Goal: Task Accomplishment & Management: Manage account settings

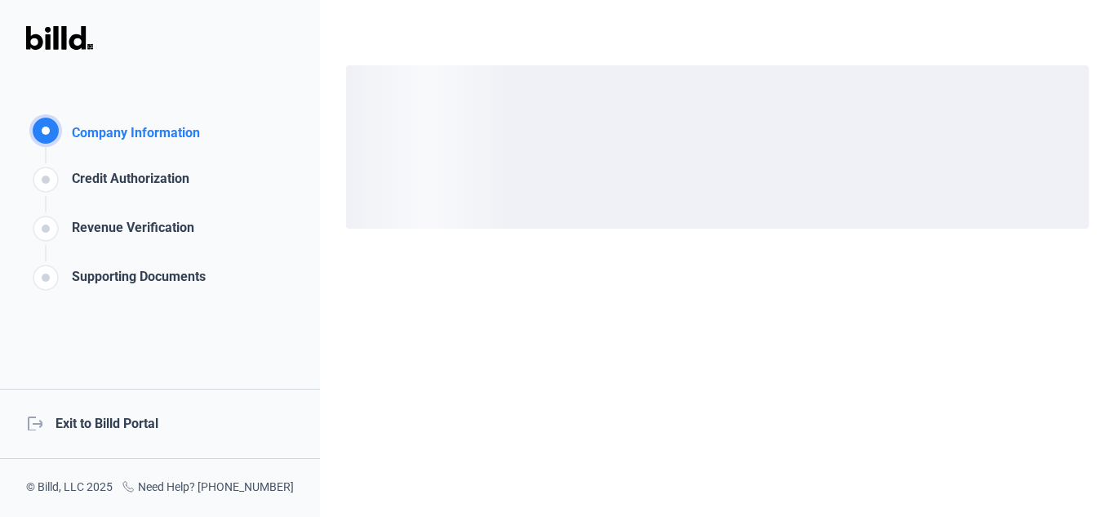
click at [106, 421] on div "logout Exit to Billd Portal" at bounding box center [160, 424] width 320 height 70
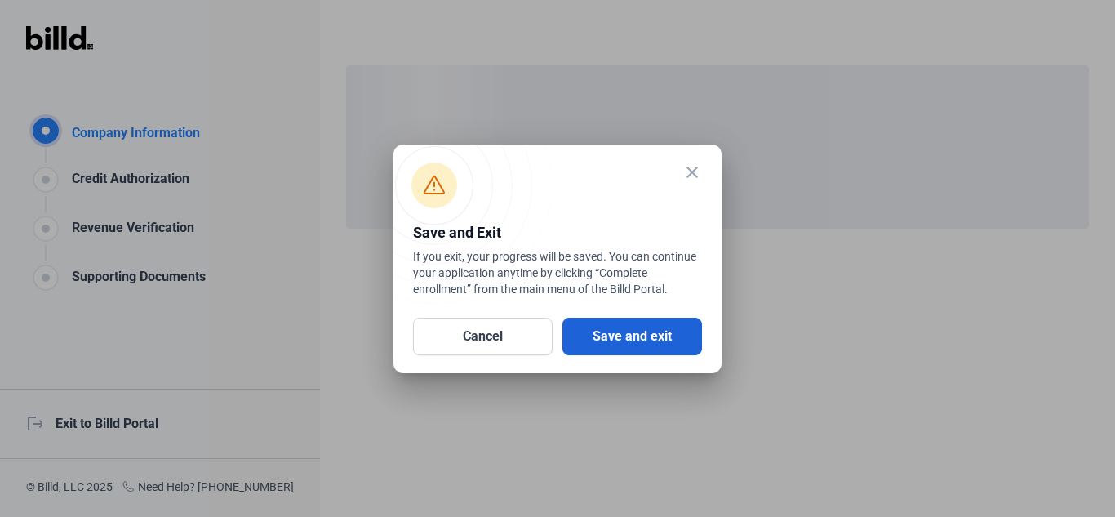
click at [598, 332] on button "Save and exit" at bounding box center [632, 337] width 140 height 38
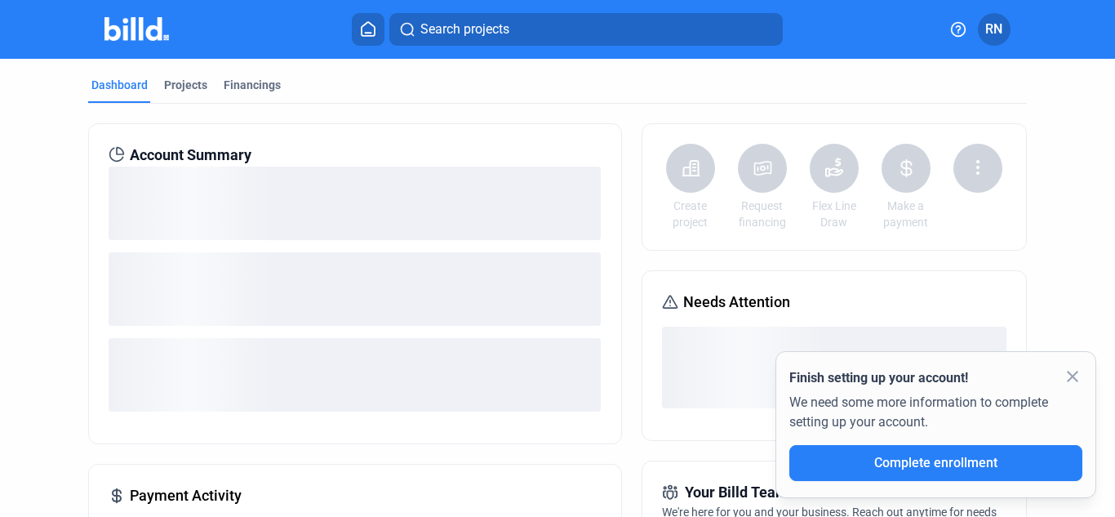
click at [1073, 380] on mat-icon "close" at bounding box center [1073, 376] width 20 height 20
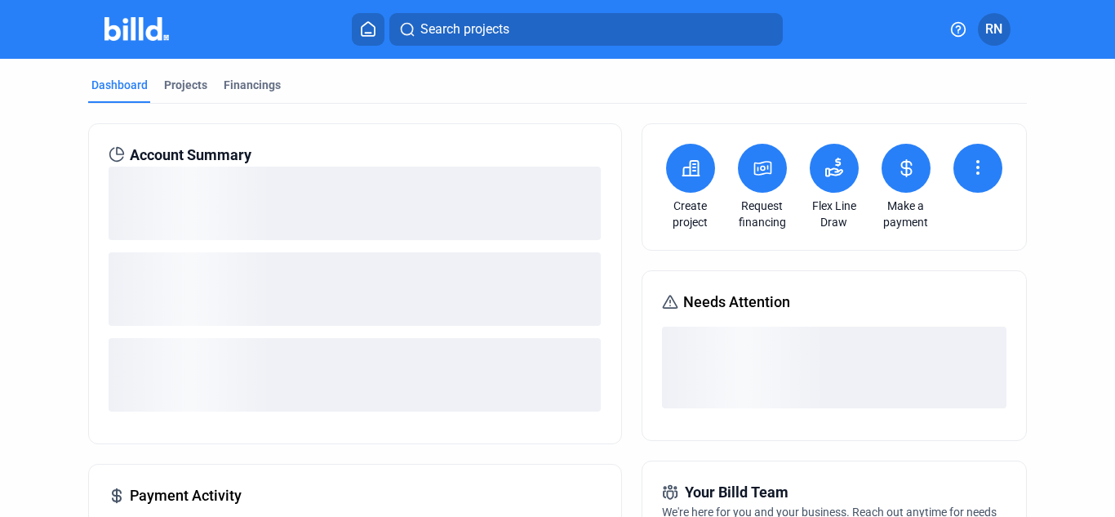
click at [975, 171] on icon at bounding box center [978, 168] width 20 height 20
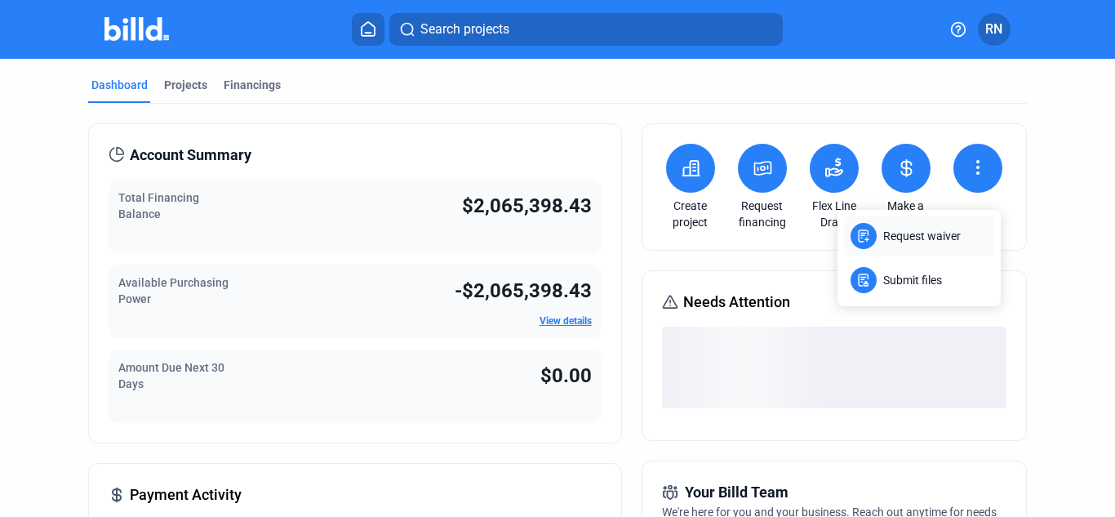
click at [939, 235] on span "Request waiver" at bounding box center [922, 236] width 78 height 16
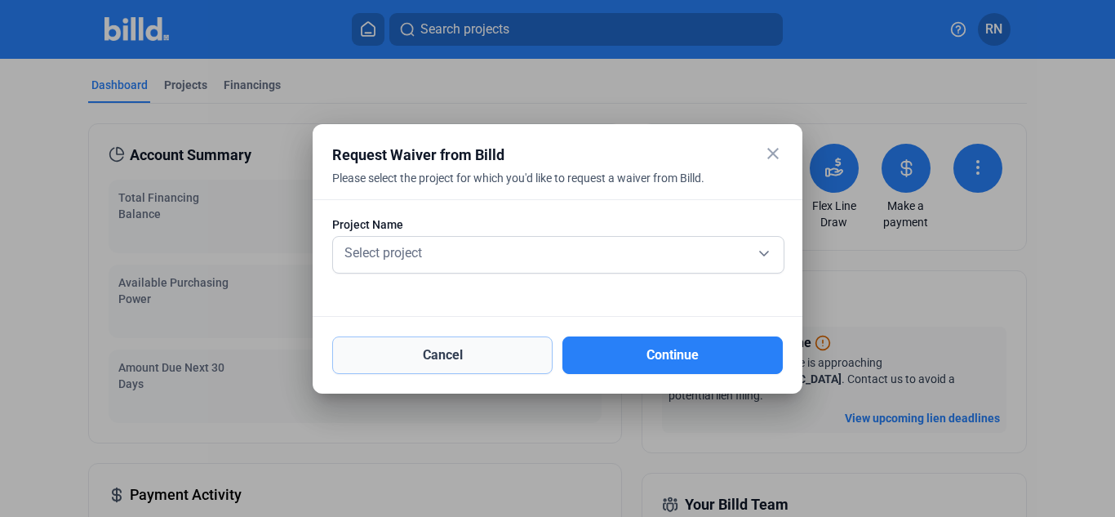
click at [484, 359] on button "Cancel" at bounding box center [442, 355] width 220 height 38
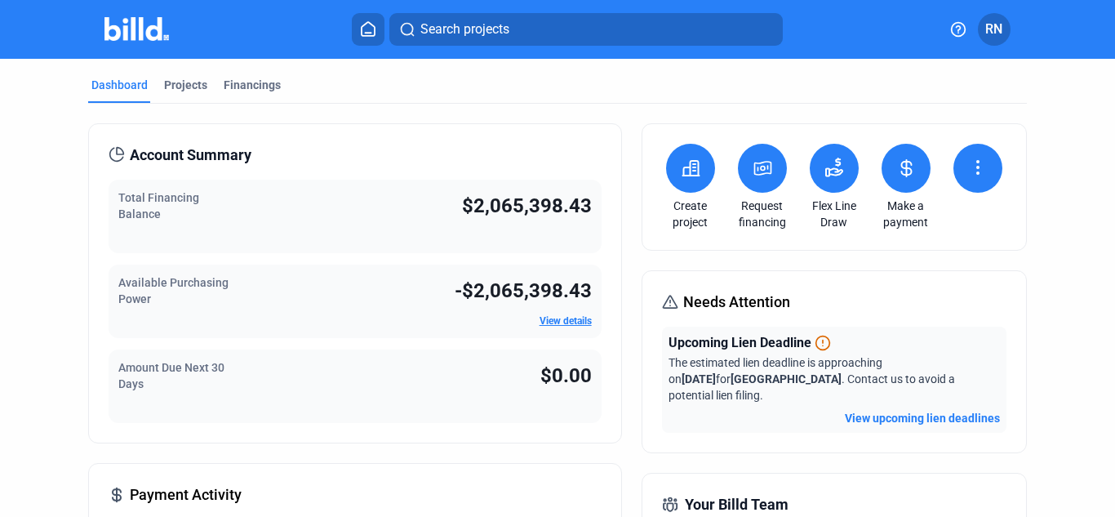
click at [984, 180] on button at bounding box center [977, 168] width 49 height 49
click at [926, 291] on span "Submit files" at bounding box center [927, 295] width 59 height 16
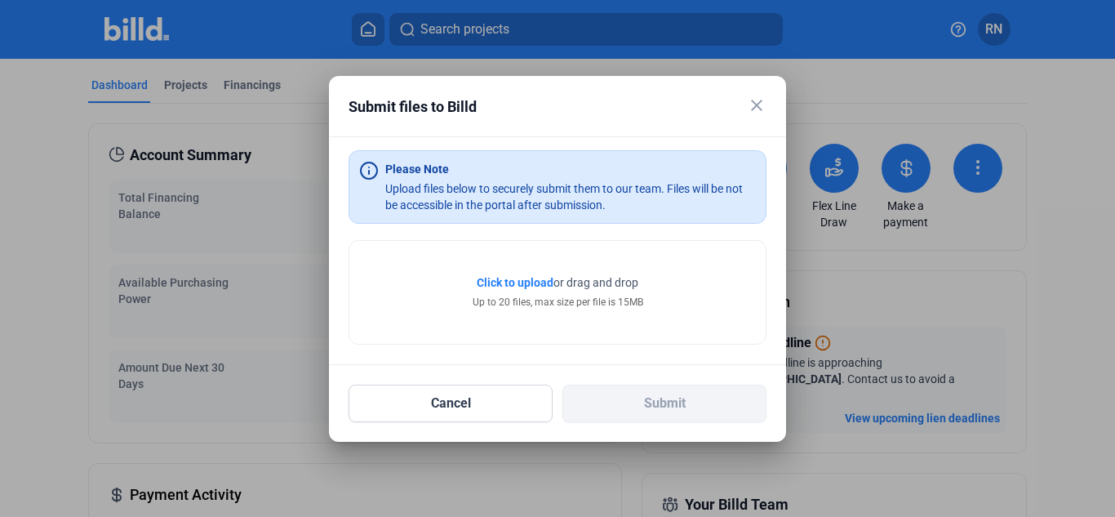
click at [529, 284] on span "Click to upload" at bounding box center [515, 282] width 77 height 13
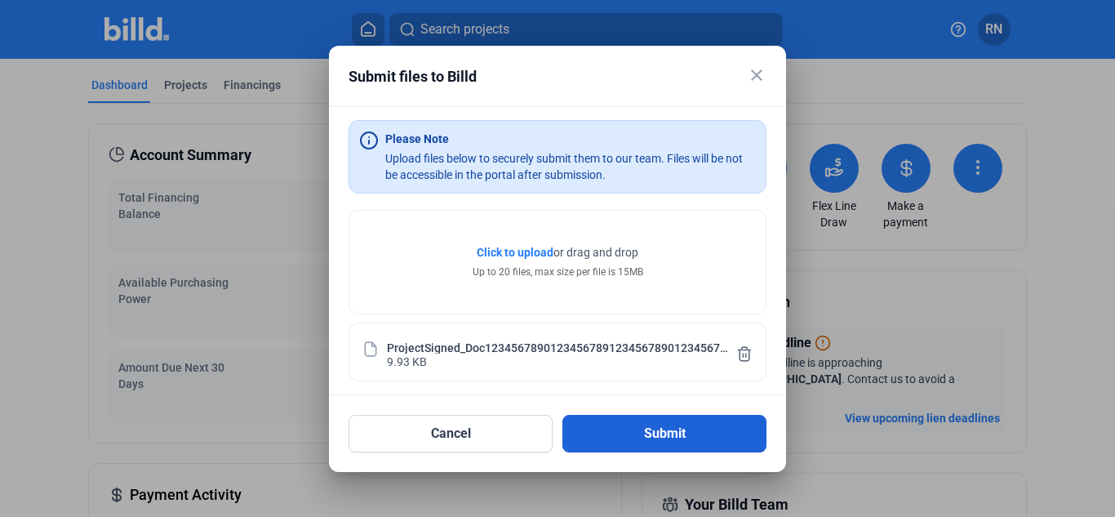
click at [622, 432] on button "Submit" at bounding box center [664, 434] width 204 height 38
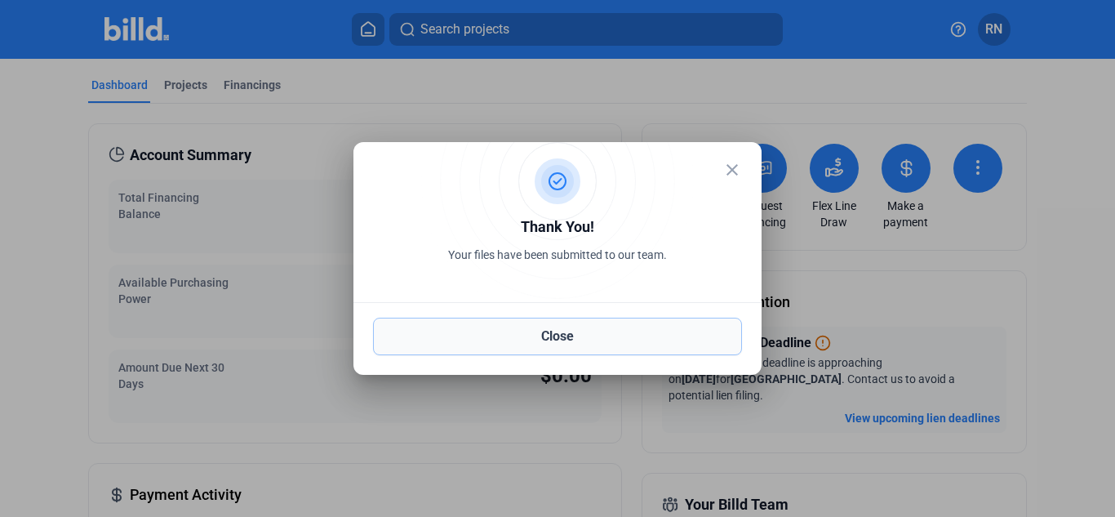
click at [628, 344] on button "Close" at bounding box center [557, 337] width 369 height 38
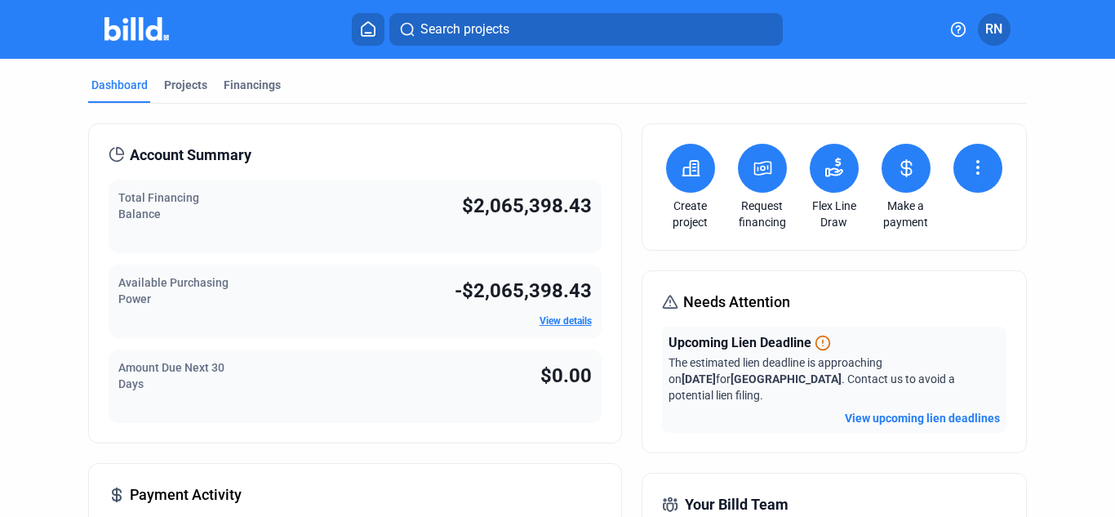
click at [835, 162] on icon at bounding box center [834, 168] width 20 height 20
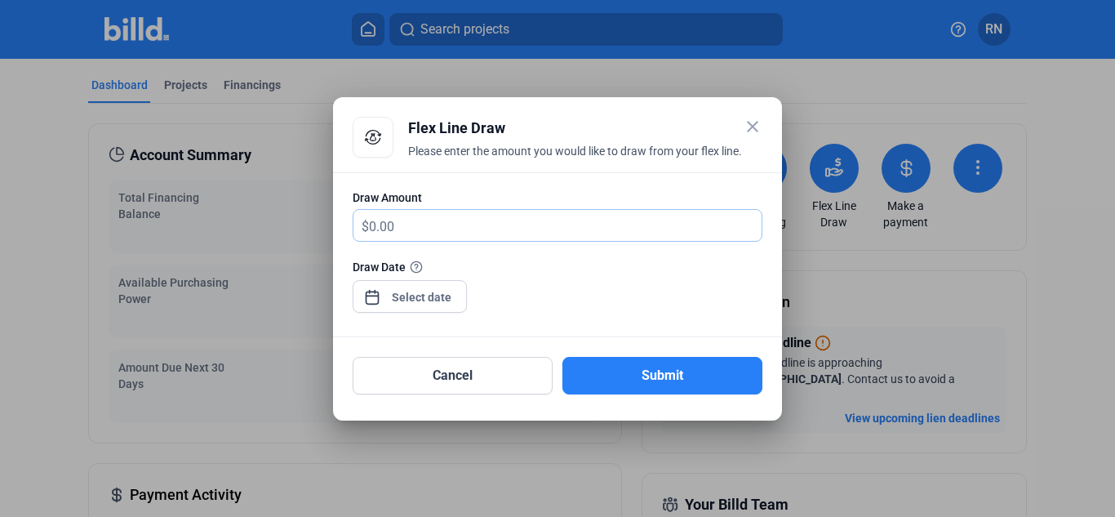
click at [416, 222] on input "text" at bounding box center [565, 226] width 393 height 32
click at [403, 299] on div "close Flex Line Draw Please enter the amount you would like to draw from your f…" at bounding box center [557, 258] width 1115 height 517
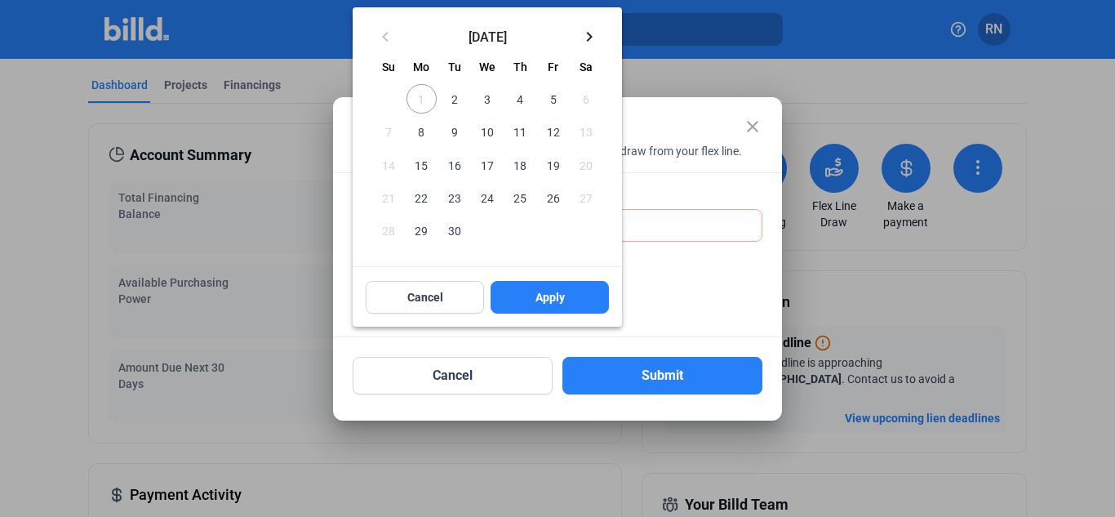
click at [420, 97] on span "1" at bounding box center [420, 98] width 29 height 29
click at [454, 98] on span "2" at bounding box center [454, 98] width 29 height 29
click at [551, 302] on span "Apply" at bounding box center [549, 297] width 29 height 16
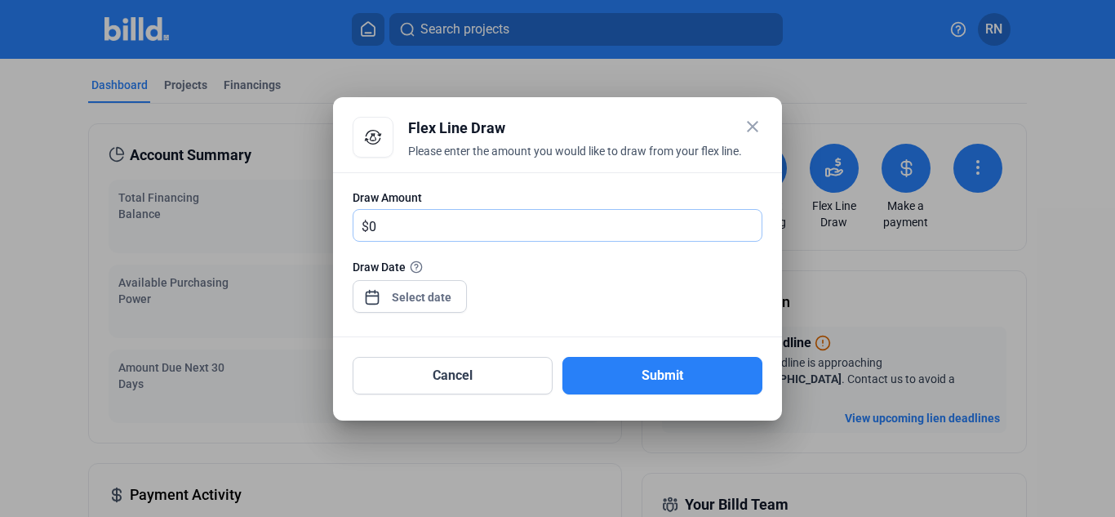
drag, startPoint x: 469, startPoint y: 215, endPoint x: 335, endPoint y: 207, distance: 134.1
click at [335, 207] on div "Draw Amount $ 0 Draw Date" at bounding box center [557, 255] width 449 height 166
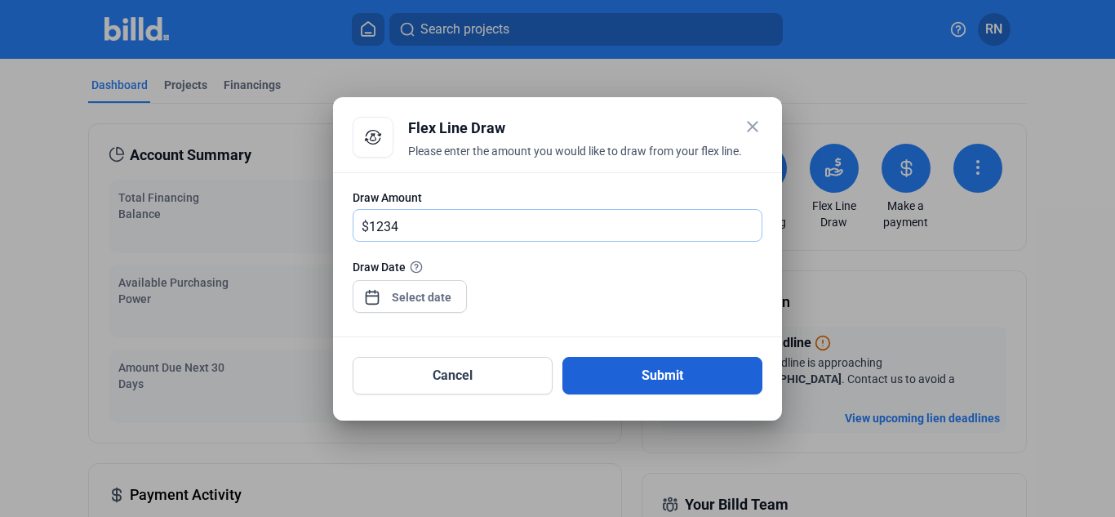
type input "1,234"
click at [678, 375] on button "Submit" at bounding box center [662, 376] width 200 height 38
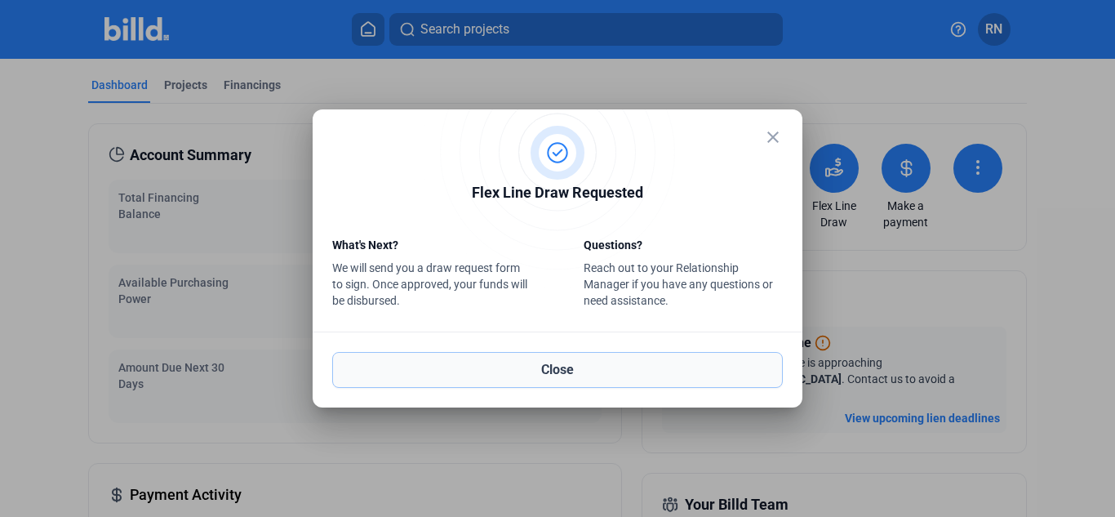
click at [662, 372] on button "Close" at bounding box center [557, 370] width 451 height 36
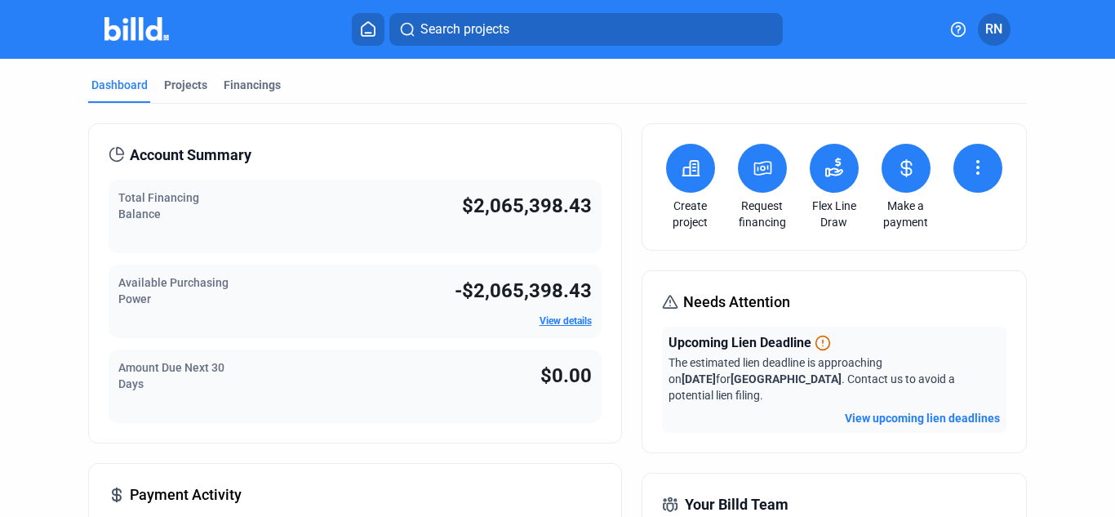
click at [821, 182] on button at bounding box center [834, 168] width 49 height 49
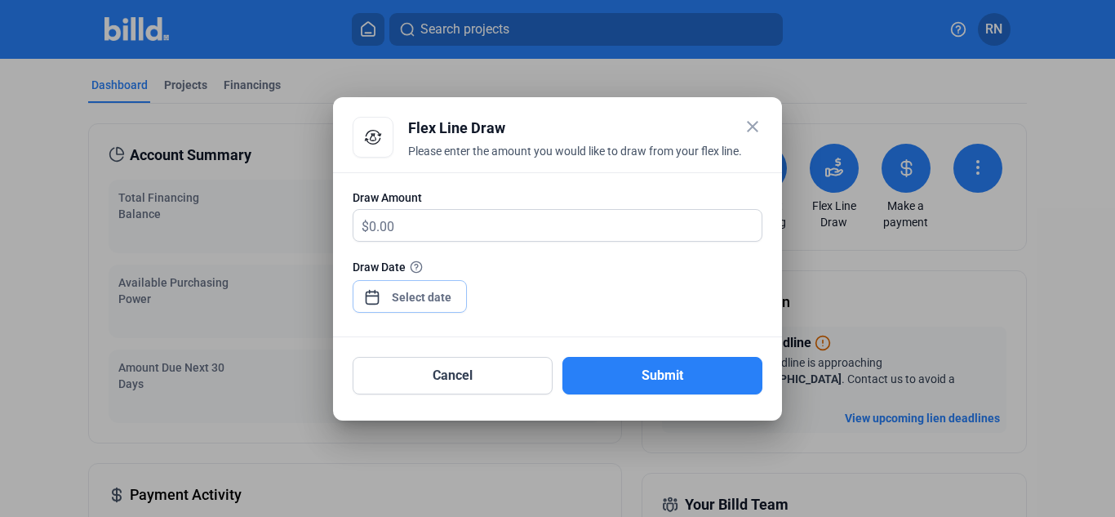
click at [444, 302] on div "close Flex Line Draw Please enter the amount you would like to draw from your f…" at bounding box center [557, 258] width 1115 height 517
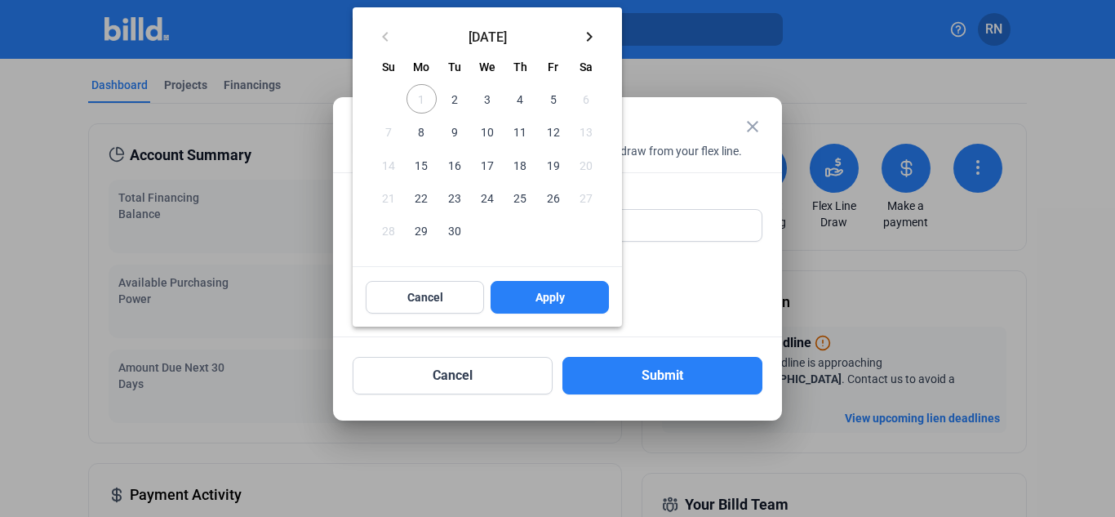
click at [454, 94] on span "2" at bounding box center [454, 98] width 29 height 29
click at [417, 128] on span "8" at bounding box center [420, 131] width 29 height 29
click at [553, 288] on button "Apply" at bounding box center [550, 297] width 118 height 33
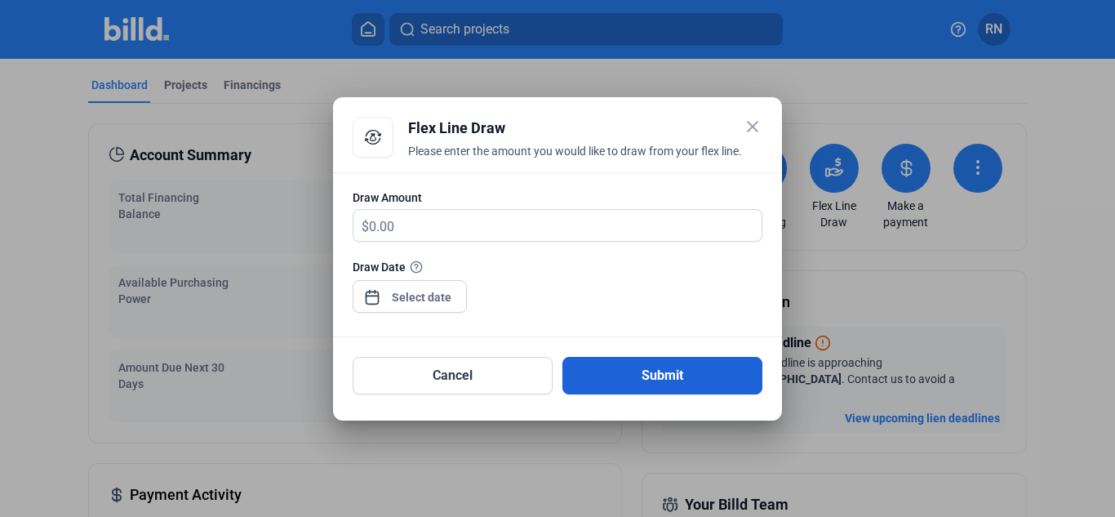
click at [617, 366] on button "Submit" at bounding box center [662, 376] width 200 height 38
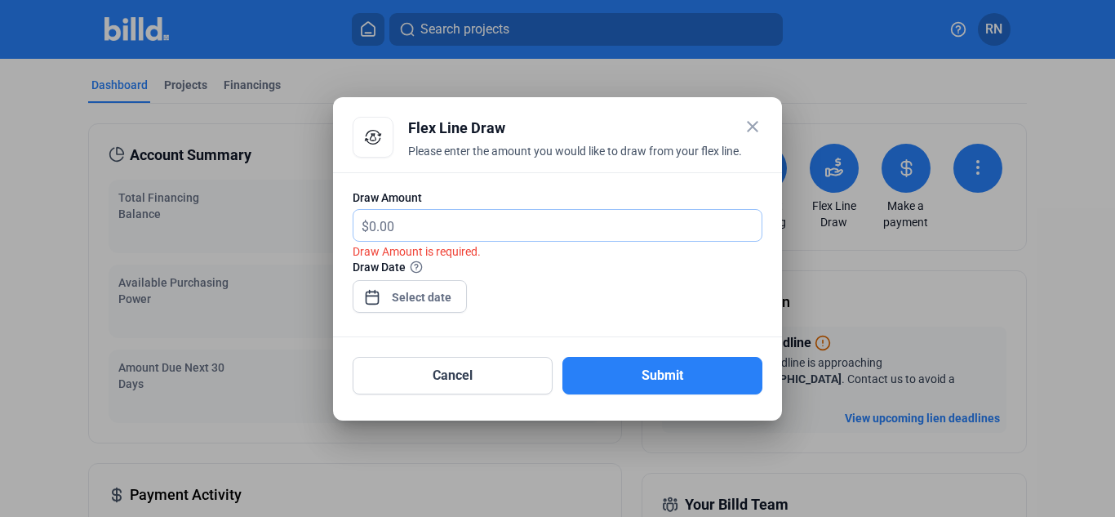
click at [418, 223] on input "text" at bounding box center [565, 226] width 393 height 32
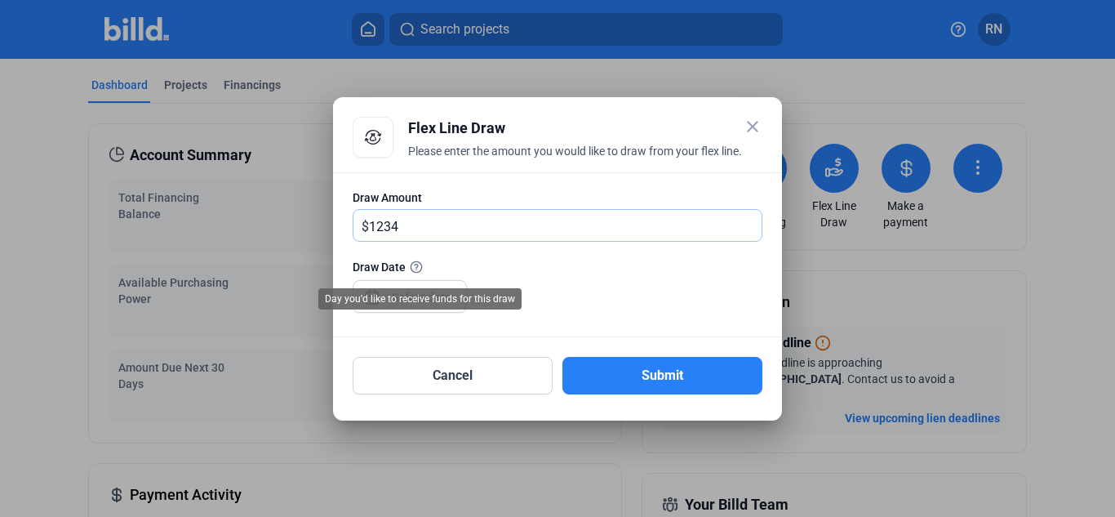
type input "1,234"
click at [424, 295] on div "Day you'd like to receive funds for this draw" at bounding box center [419, 298] width 203 height 21
click at [408, 295] on div "Day you'd like to receive funds for this draw" at bounding box center [419, 298] width 203 height 21
drag, startPoint x: 582, startPoint y: 288, endPoint x: 499, endPoint y: 298, distance: 83.8
click at [545, 288] on div "Draw Date" at bounding box center [558, 293] width 410 height 71
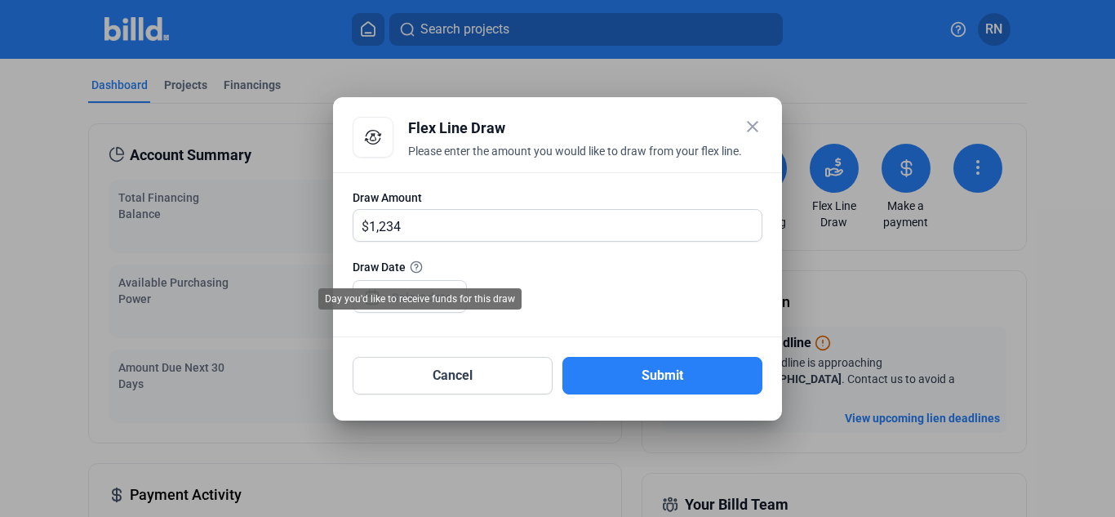
click at [423, 270] on icon at bounding box center [416, 266] width 13 height 13
click at [418, 265] on icon at bounding box center [416, 266] width 13 height 13
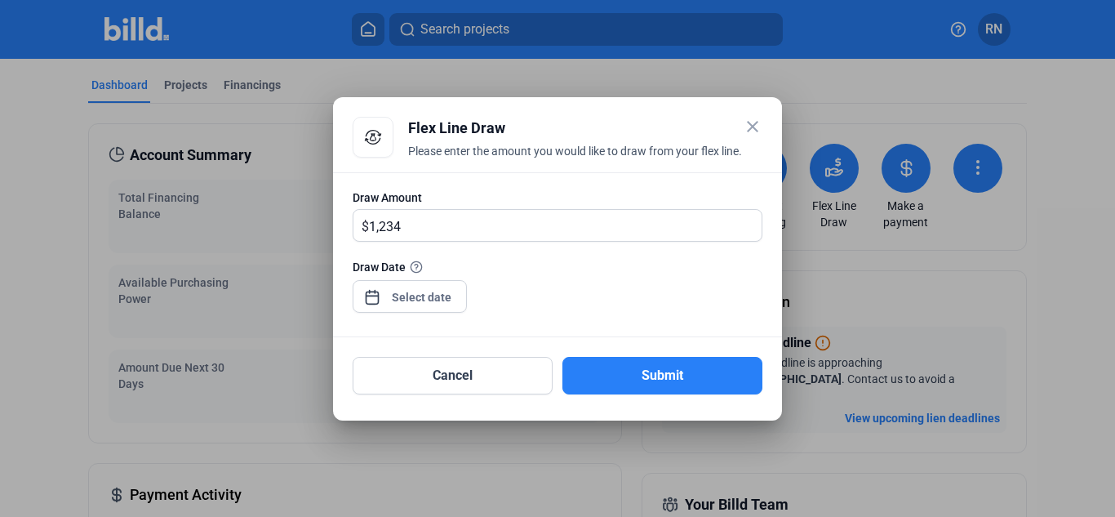
drag, startPoint x: 418, startPoint y: 265, endPoint x: 545, endPoint y: 281, distance: 128.3
click at [545, 281] on div "Draw Date" at bounding box center [558, 293] width 410 height 71
click at [442, 289] on div "close Flex Line Draw Please enter the amount you would like to draw from your f…" at bounding box center [557, 258] width 1115 height 517
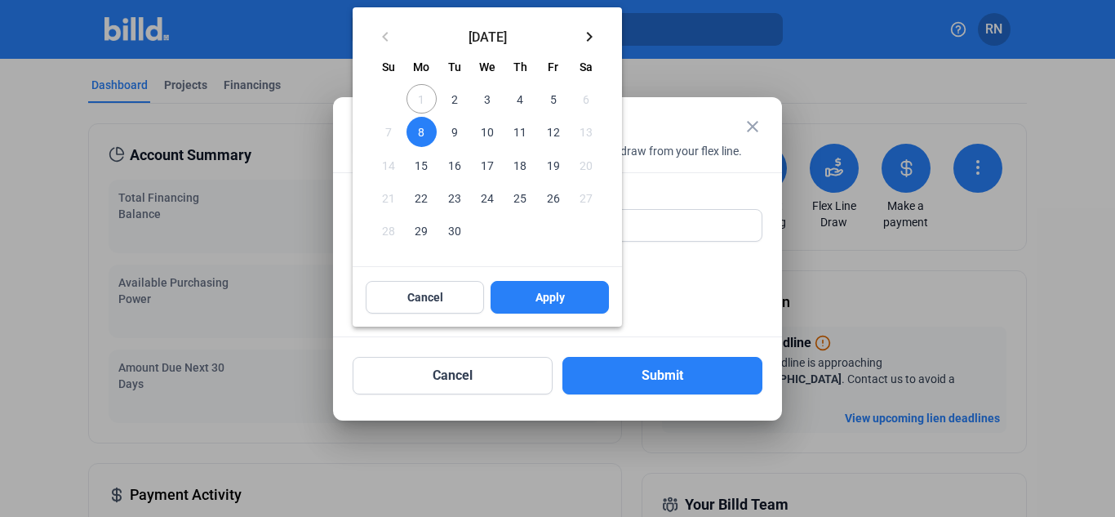
click at [417, 103] on span "1" at bounding box center [420, 98] width 29 height 29
click at [420, 301] on span "Cancel" at bounding box center [425, 297] width 36 height 16
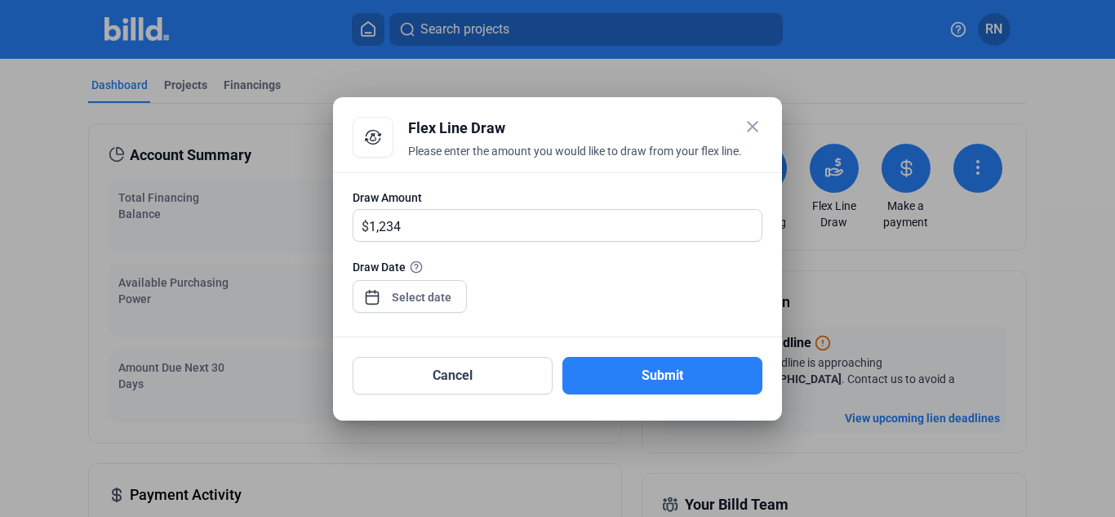
click at [467, 299] on div "Draw Date" at bounding box center [558, 293] width 410 height 71
click at [457, 299] on div at bounding box center [410, 295] width 114 height 36
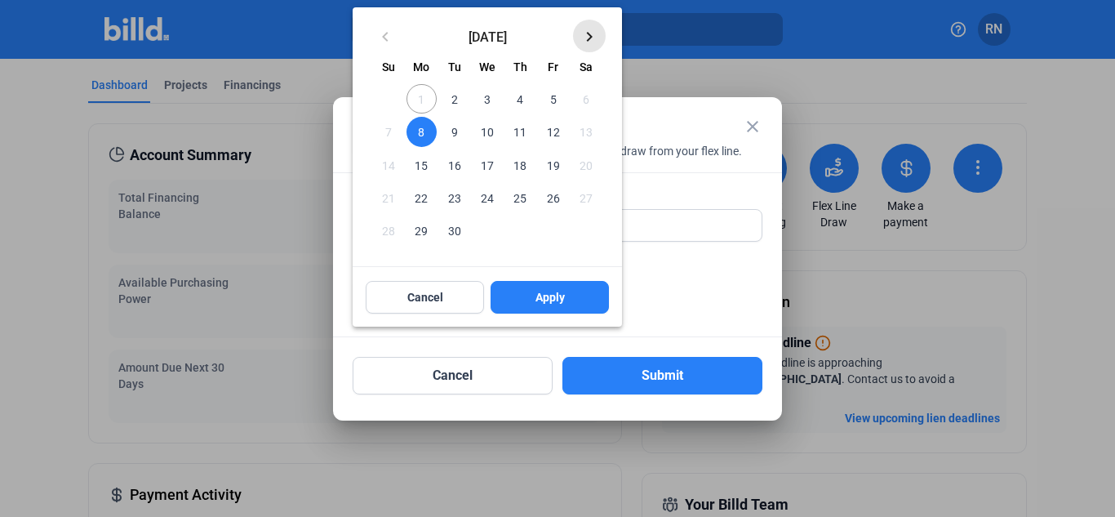
click at [588, 35] on mat-icon "keyboard_arrow_right" at bounding box center [590, 37] width 20 height 20
click at [475, 385] on div at bounding box center [557, 258] width 1115 height 517
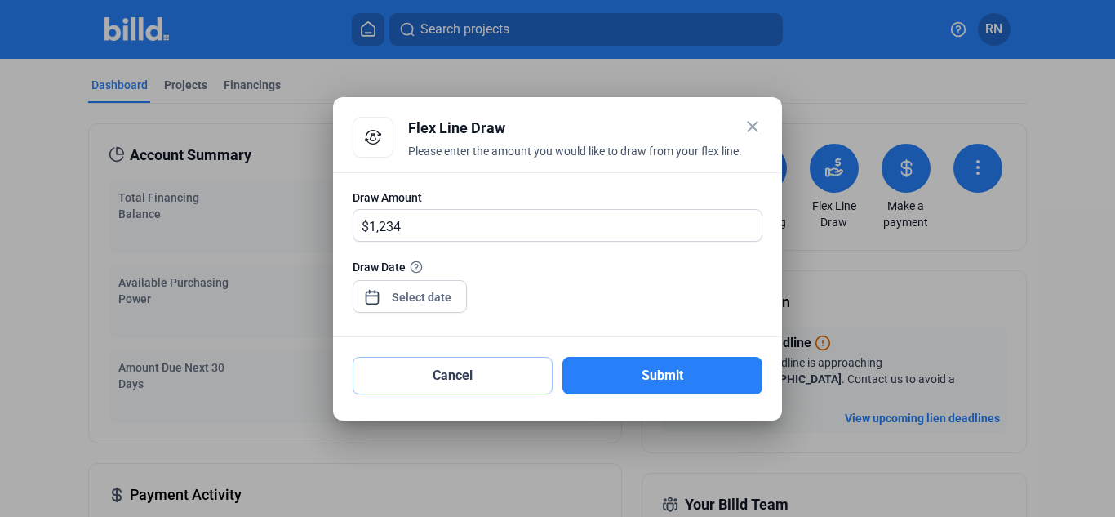
click at [475, 385] on button "Cancel" at bounding box center [453, 376] width 200 height 38
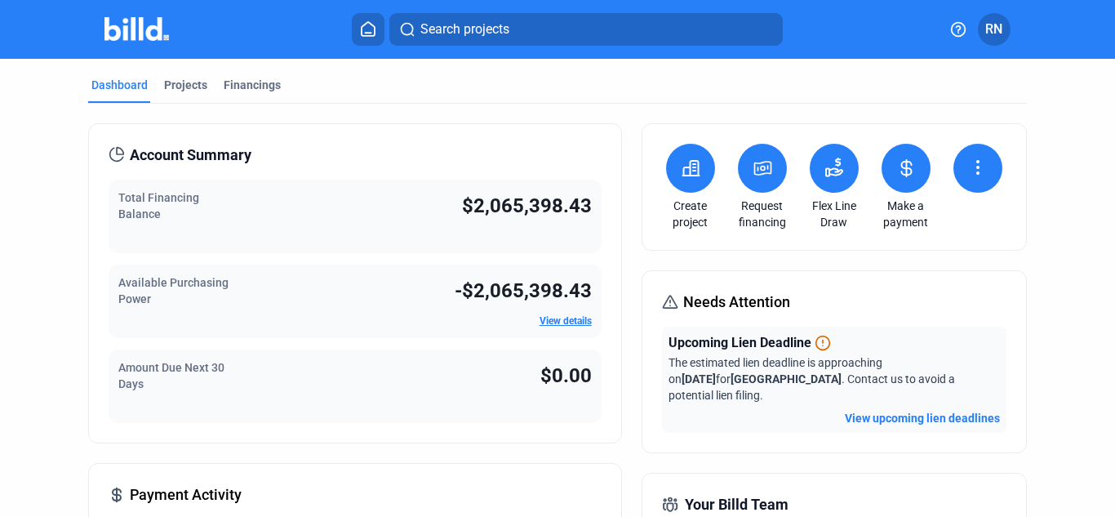
click at [837, 181] on button at bounding box center [834, 168] width 49 height 49
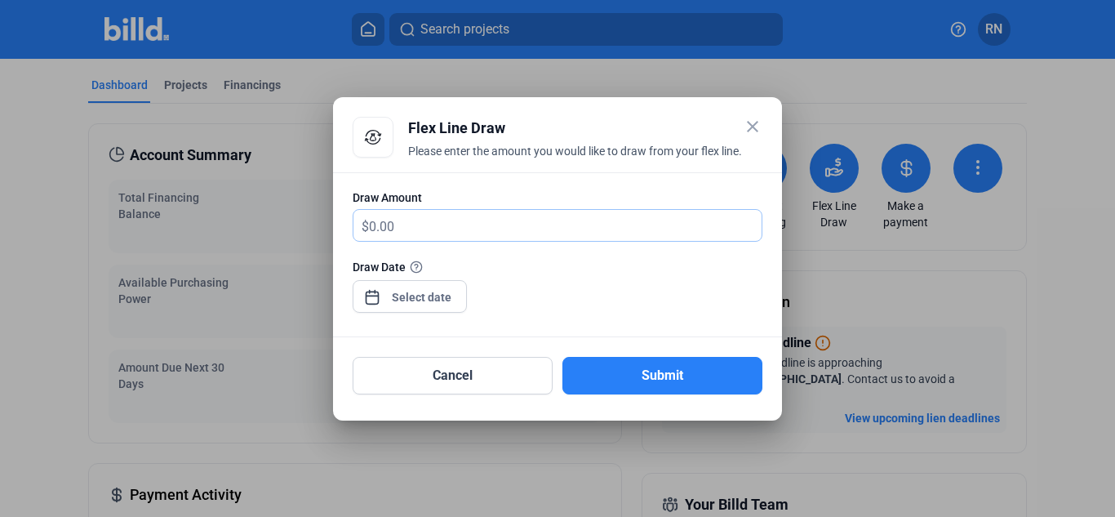
click at [420, 226] on input "text" at bounding box center [565, 226] width 393 height 32
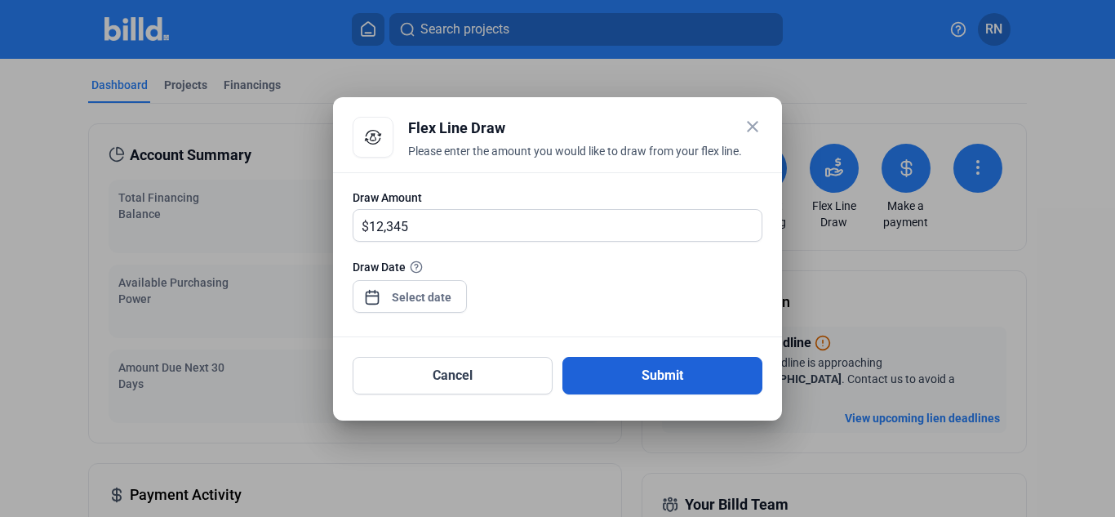
click at [666, 366] on button "Submit" at bounding box center [662, 376] width 200 height 38
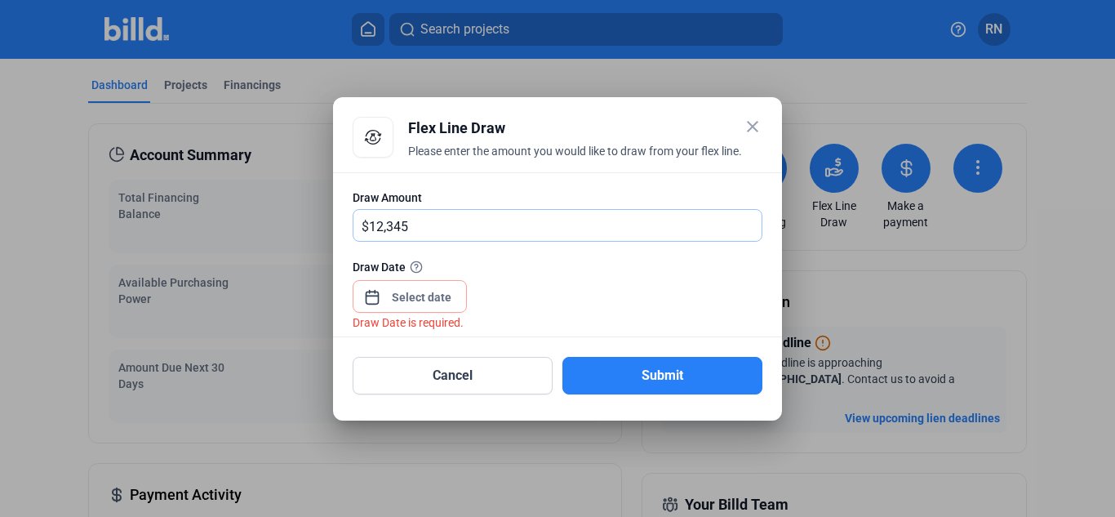
click at [429, 212] on input "12,345" at bounding box center [565, 226] width 393 height 32
type input "1"
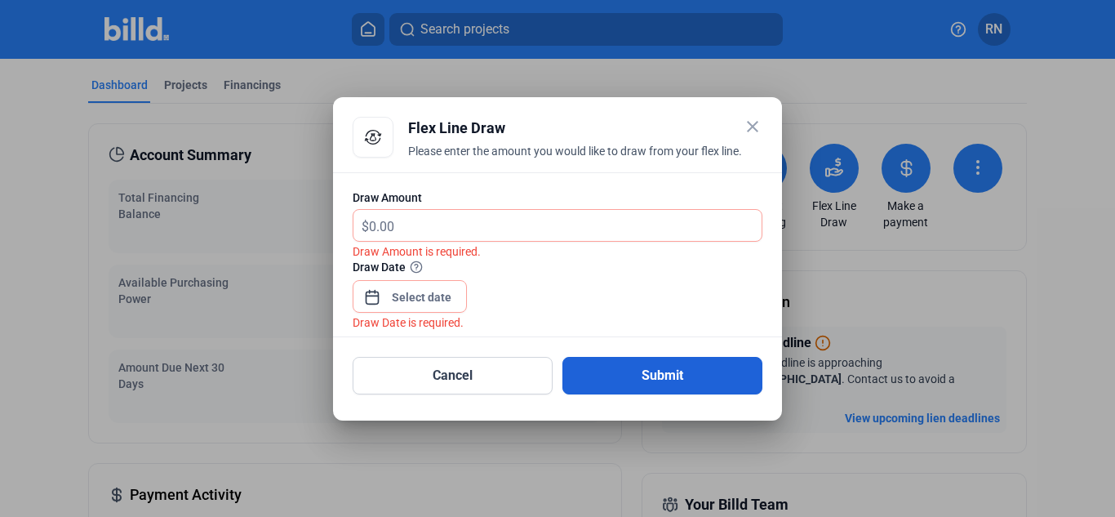
click at [637, 372] on button "Submit" at bounding box center [662, 376] width 200 height 38
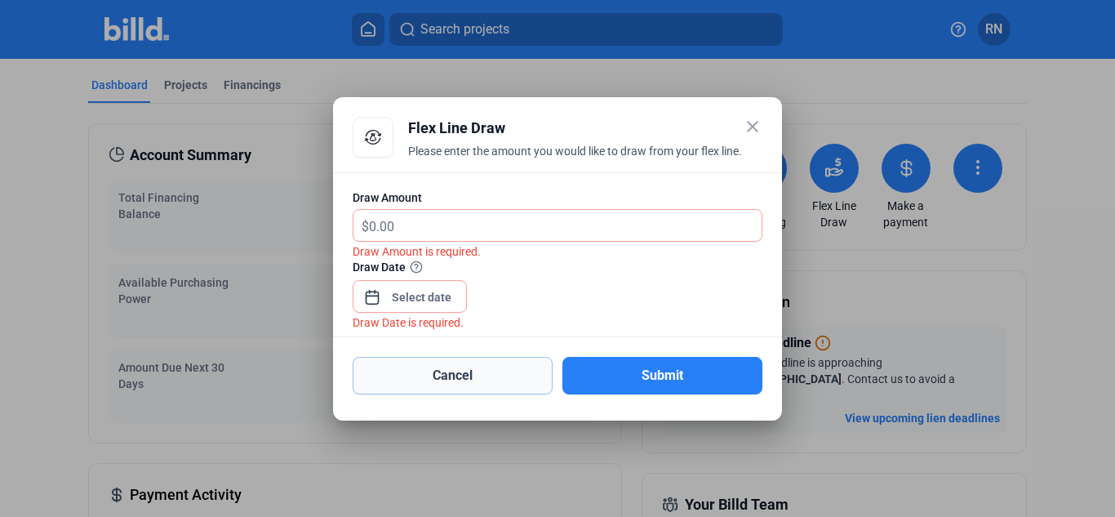
click at [486, 364] on button "Cancel" at bounding box center [453, 376] width 200 height 38
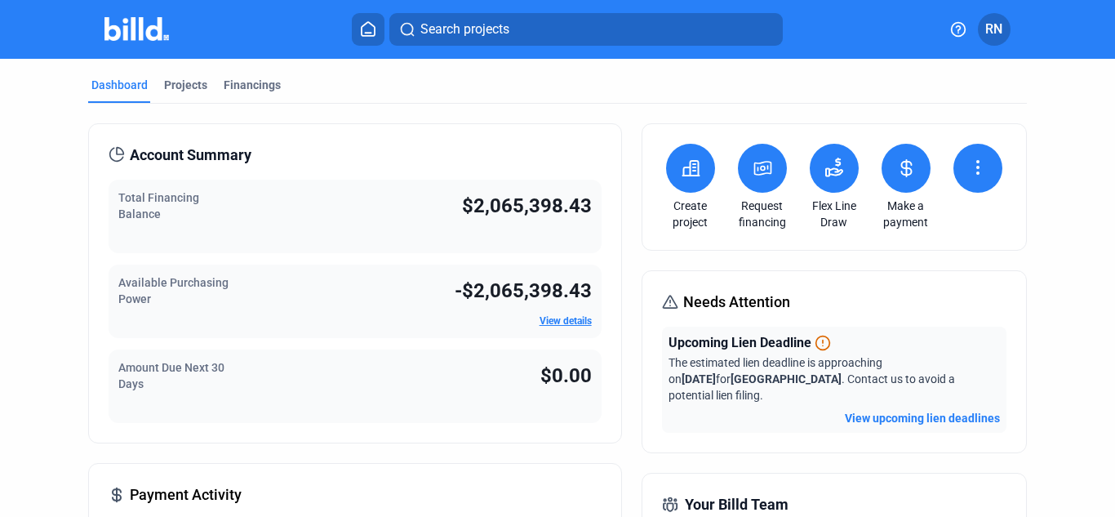
click at [831, 162] on icon at bounding box center [834, 168] width 20 height 20
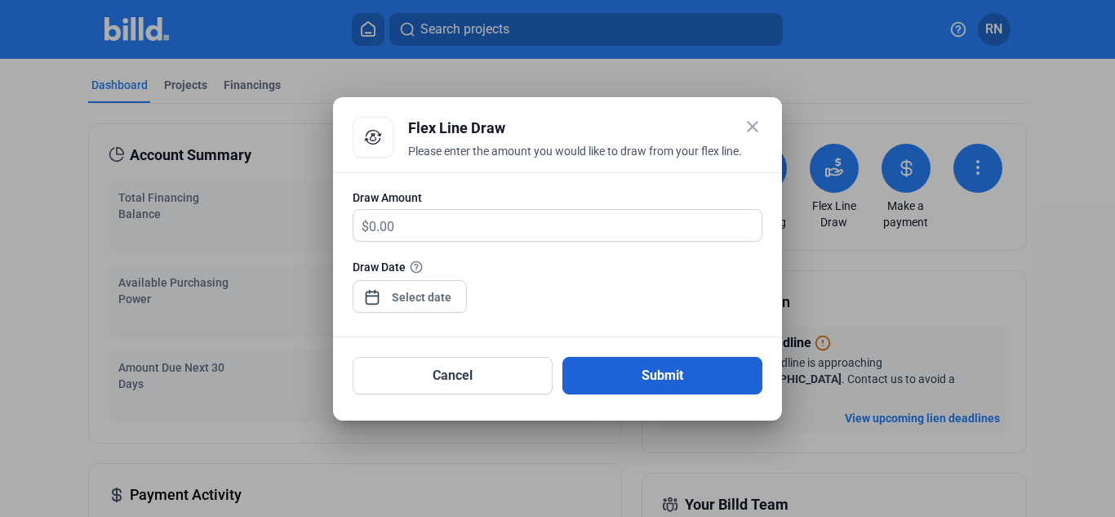
click at [742, 374] on button "Submit" at bounding box center [662, 376] width 200 height 38
click at [688, 384] on button "Submit" at bounding box center [662, 376] width 200 height 38
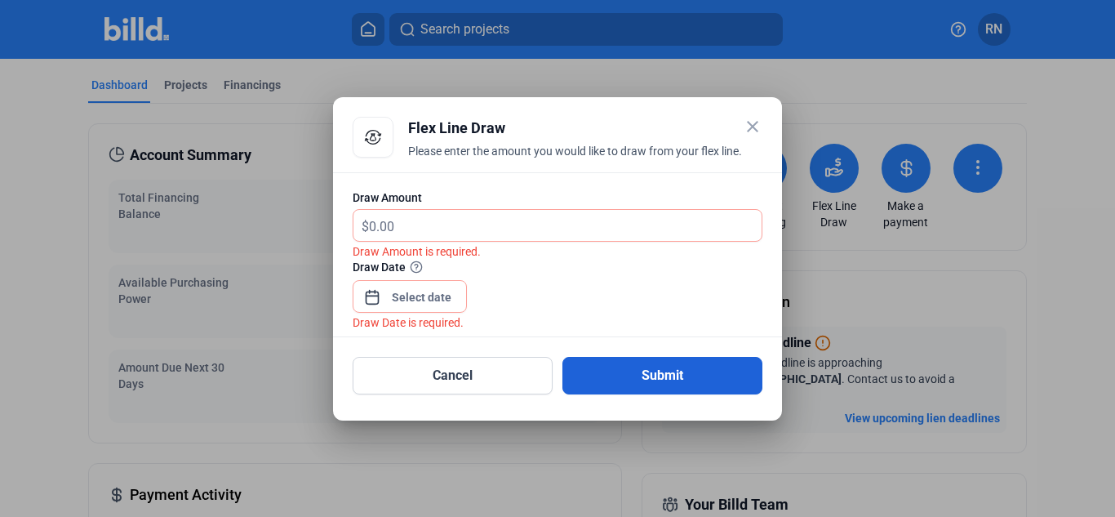
click at [688, 384] on button "Submit" at bounding box center [662, 376] width 200 height 38
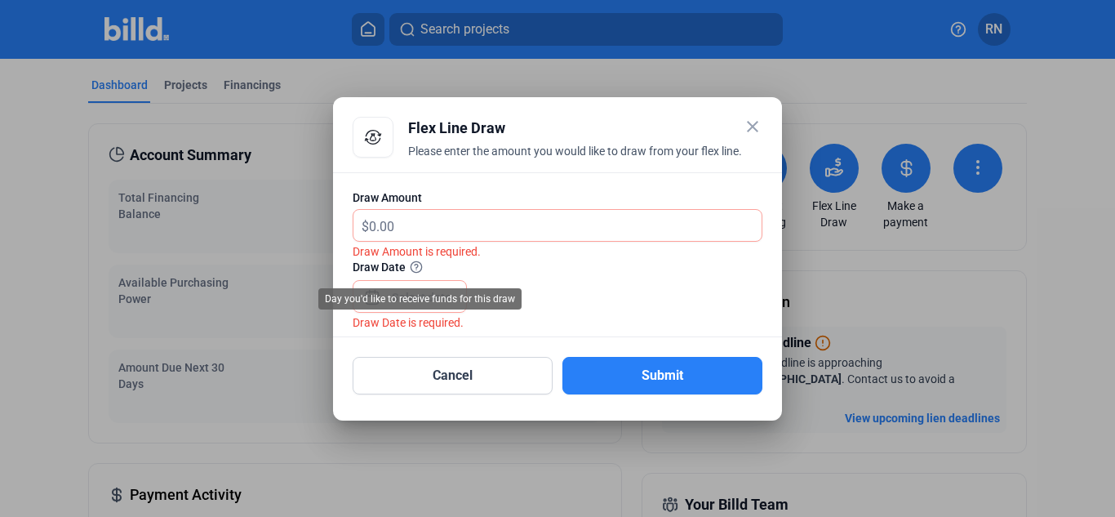
click at [420, 269] on icon at bounding box center [416, 266] width 13 height 13
click at [422, 269] on icon at bounding box center [416, 266] width 13 height 13
click at [756, 122] on mat-icon "close" at bounding box center [753, 127] width 20 height 20
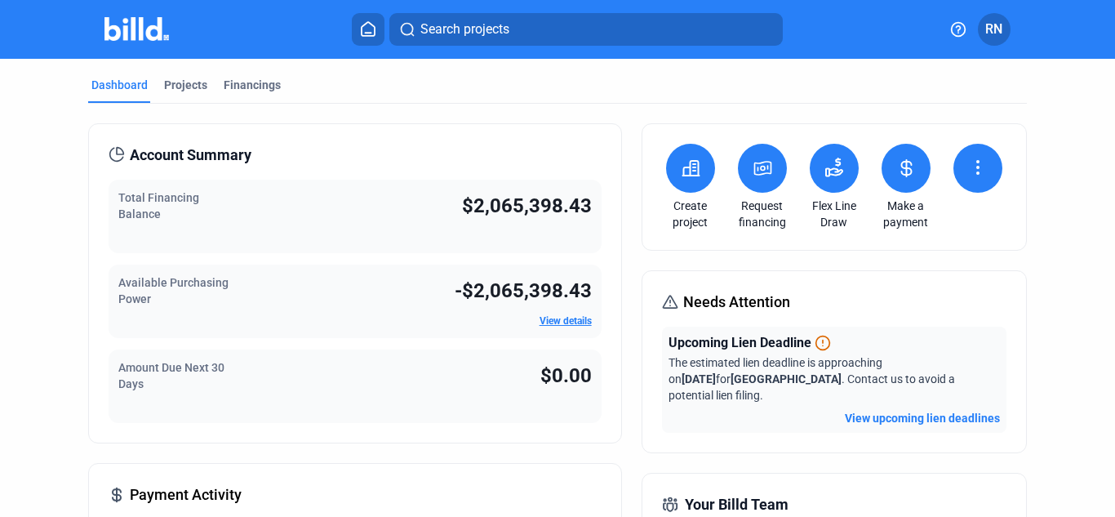
click at [841, 172] on button at bounding box center [834, 168] width 49 height 49
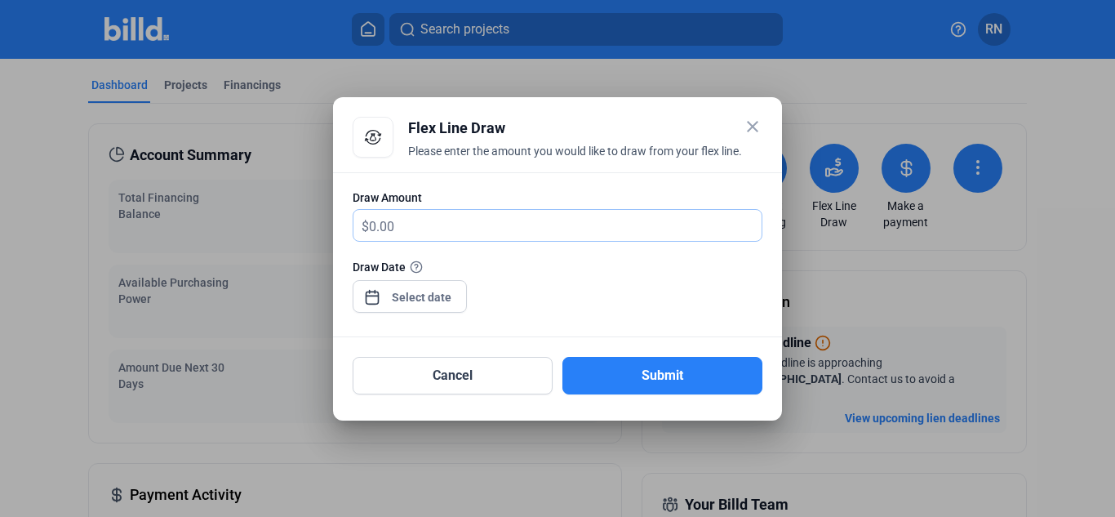
click at [469, 218] on input "text" at bounding box center [565, 226] width 393 height 32
type input "3,456"
click at [431, 296] on div "close Flex Line Draw Please enter the amount you would like to draw from your f…" at bounding box center [557, 258] width 1115 height 517
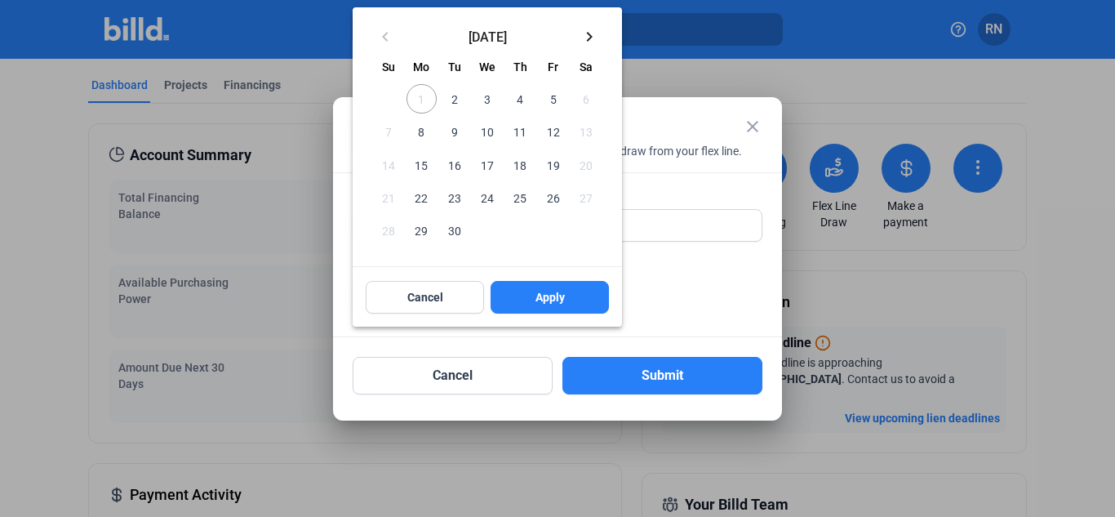
click at [424, 166] on span "15" at bounding box center [420, 164] width 29 height 29
click at [546, 293] on span "Apply" at bounding box center [549, 297] width 29 height 16
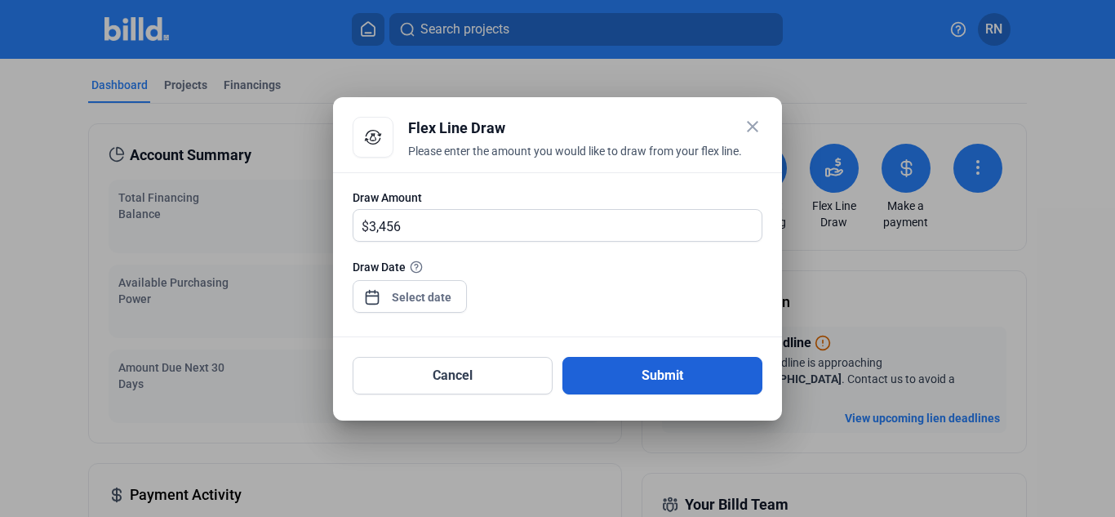
click at [634, 371] on button "Submit" at bounding box center [662, 376] width 200 height 38
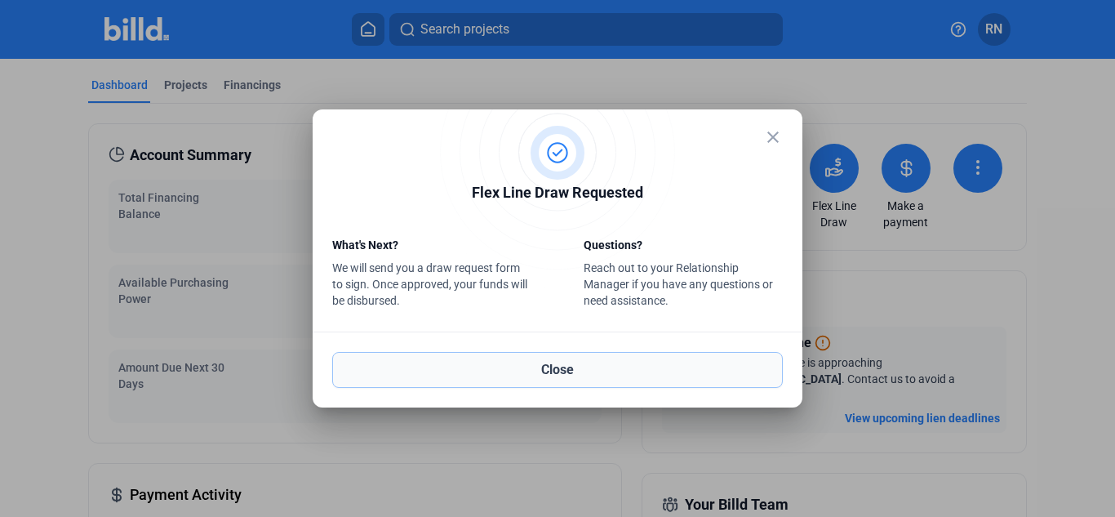
click at [575, 375] on button "Close" at bounding box center [557, 370] width 451 height 36
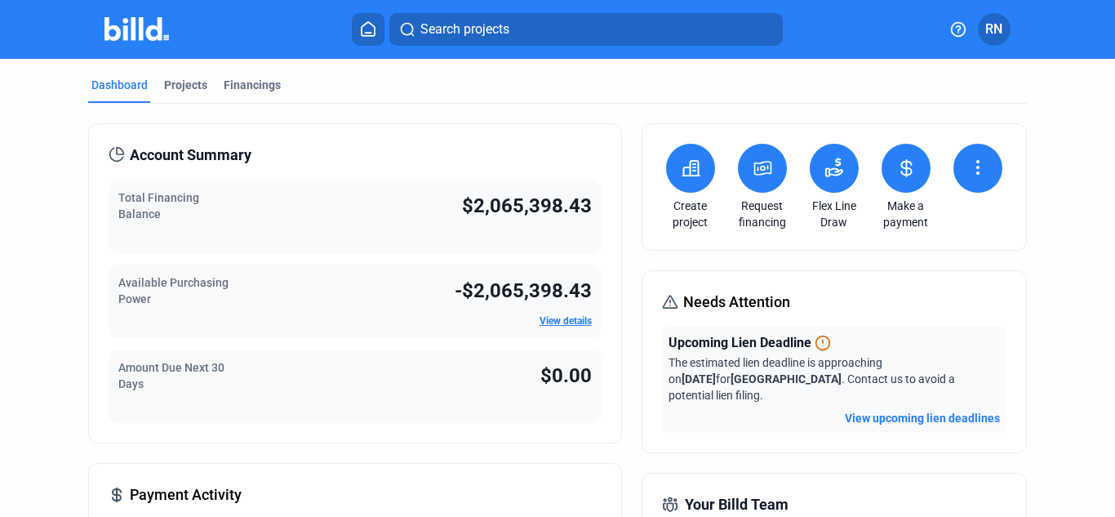
click at [834, 171] on icon at bounding box center [834, 168] width 20 height 20
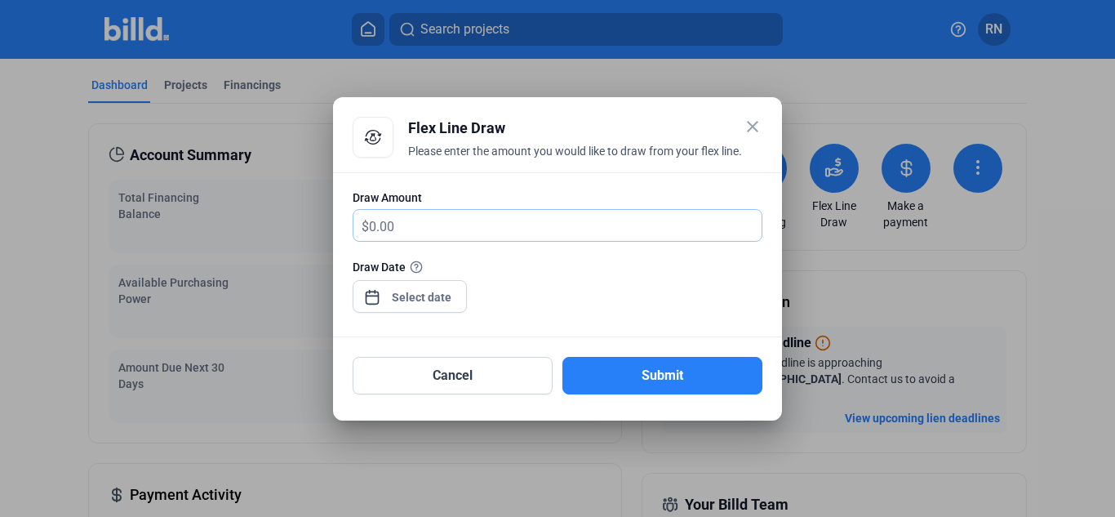
click at [497, 217] on input "text" at bounding box center [565, 226] width 393 height 32
click at [428, 295] on div "close Flex Line Draw Please enter the amount you would like to draw from your f…" at bounding box center [557, 258] width 1115 height 517
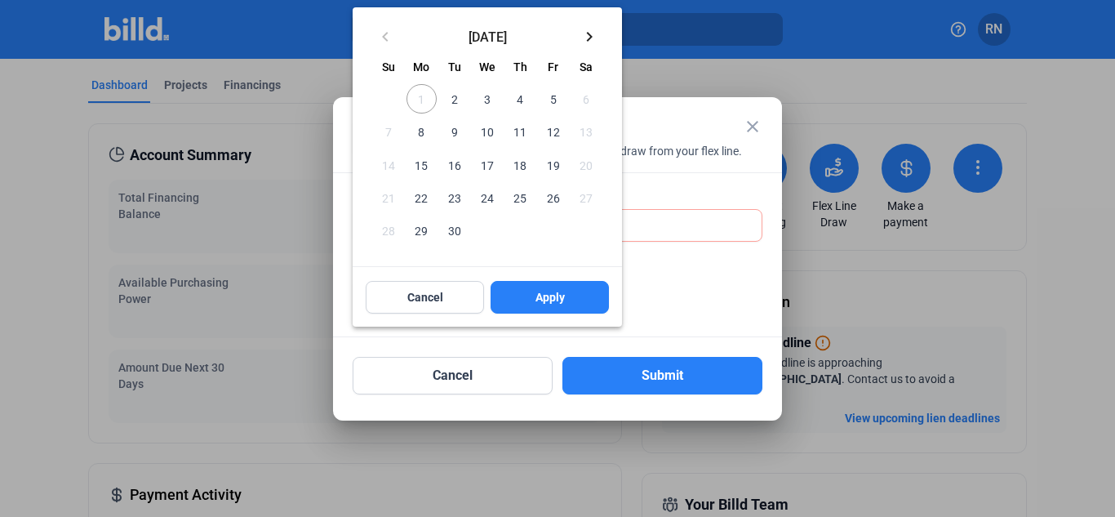
click at [451, 230] on span "30" at bounding box center [454, 229] width 29 height 29
click at [549, 310] on button "Apply" at bounding box center [550, 297] width 118 height 33
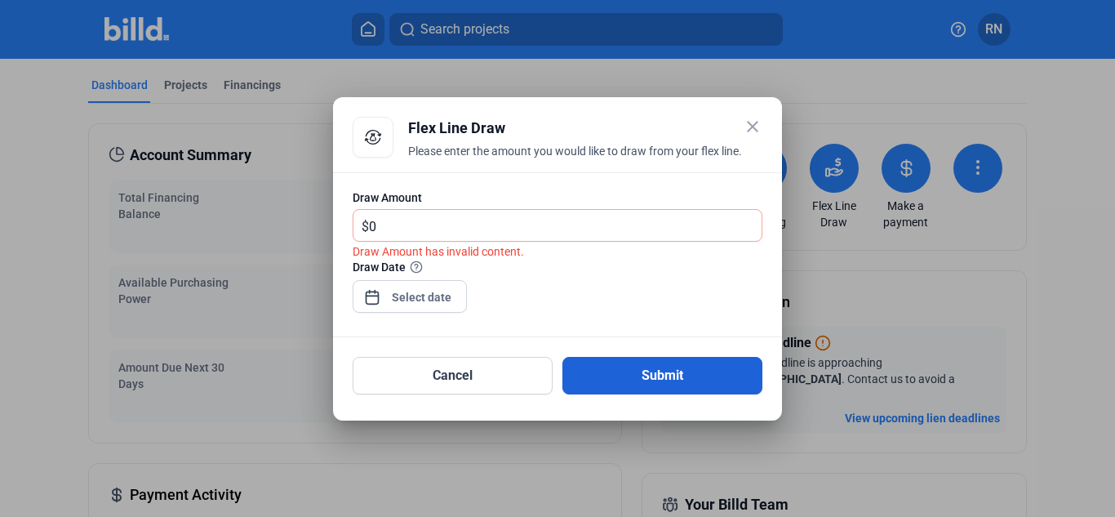
click at [630, 371] on button "Submit" at bounding box center [662, 376] width 200 height 38
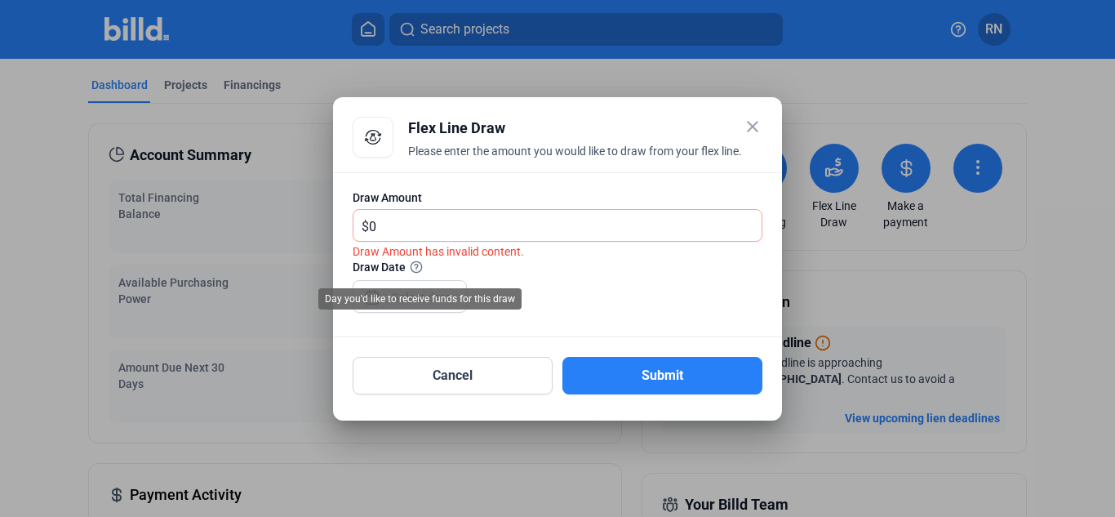
click at [418, 265] on icon at bounding box center [416, 266] width 13 height 13
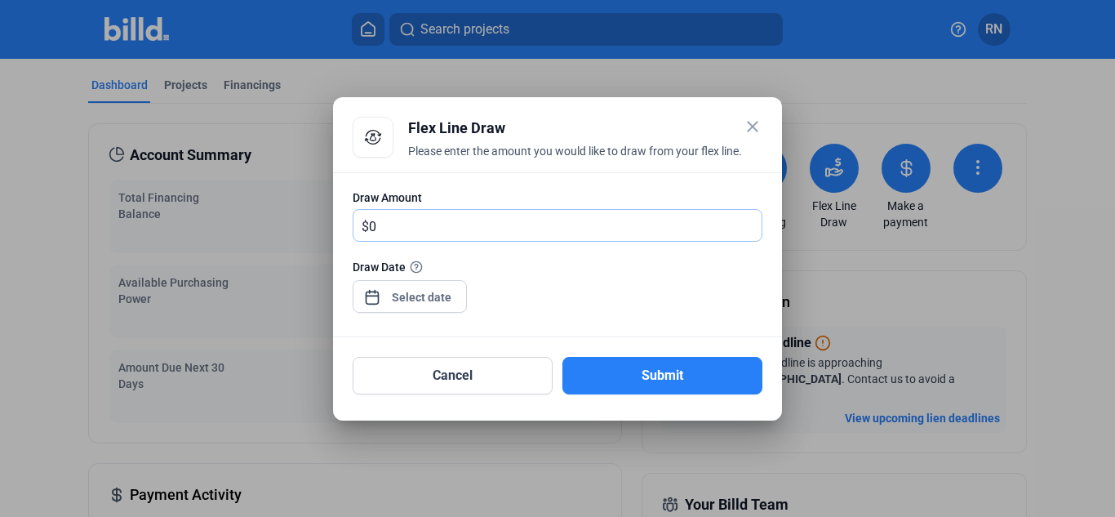
click at [397, 230] on input "0" at bounding box center [565, 226] width 393 height 32
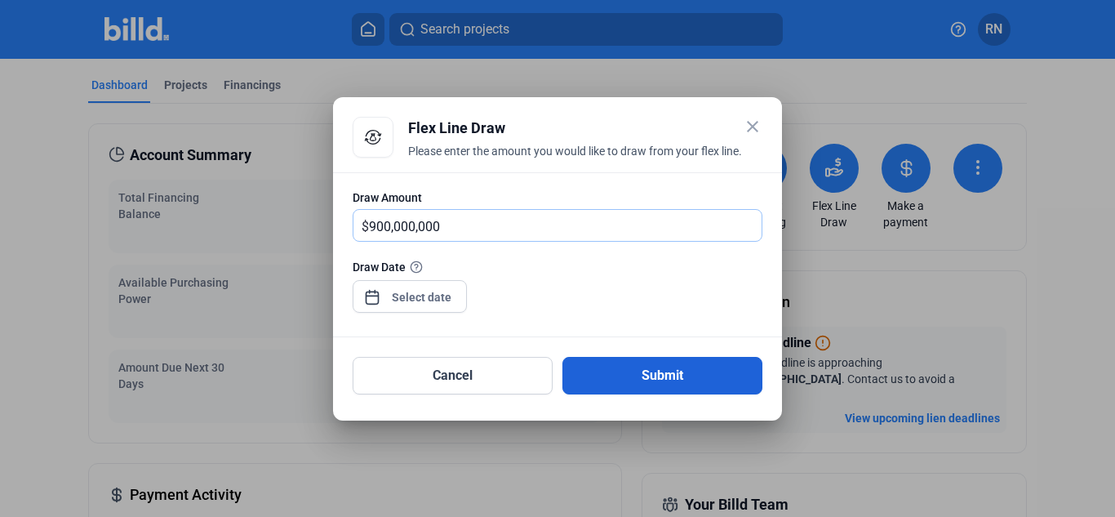
type input "900,000,000"
click at [617, 380] on button "Submit" at bounding box center [662, 376] width 200 height 38
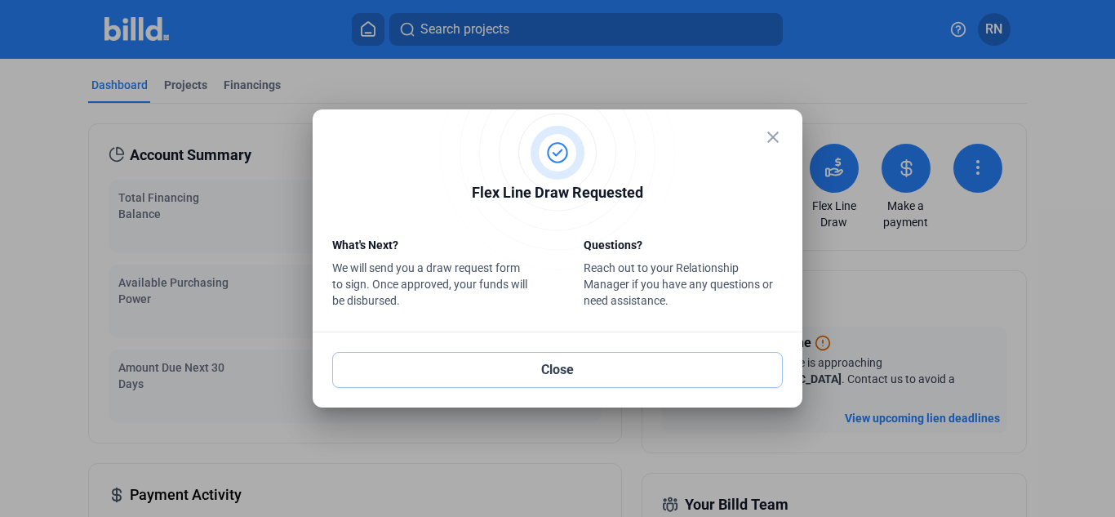
click at [604, 371] on button "Close" at bounding box center [557, 370] width 451 height 36
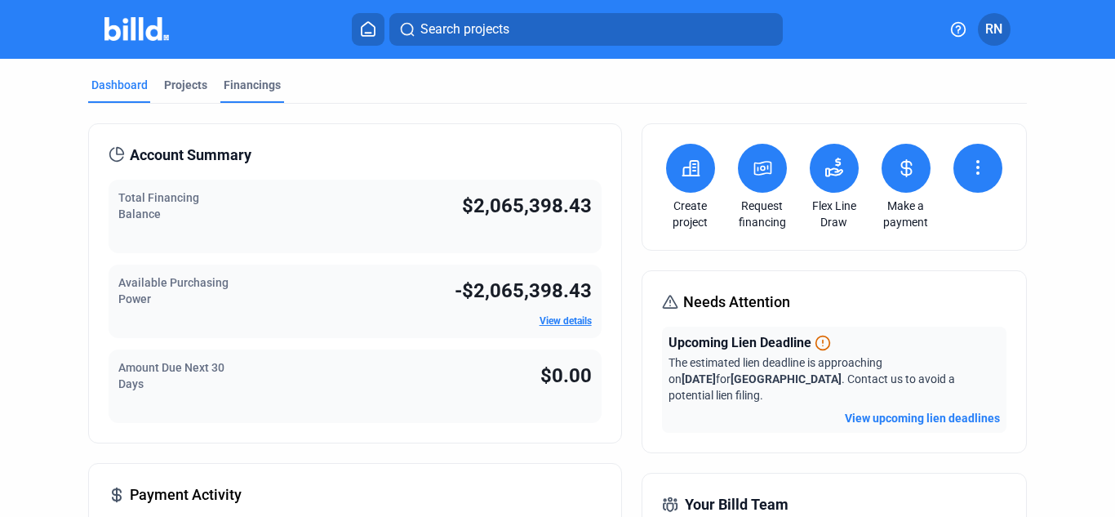
click at [251, 83] on div "Financings" at bounding box center [252, 85] width 57 height 16
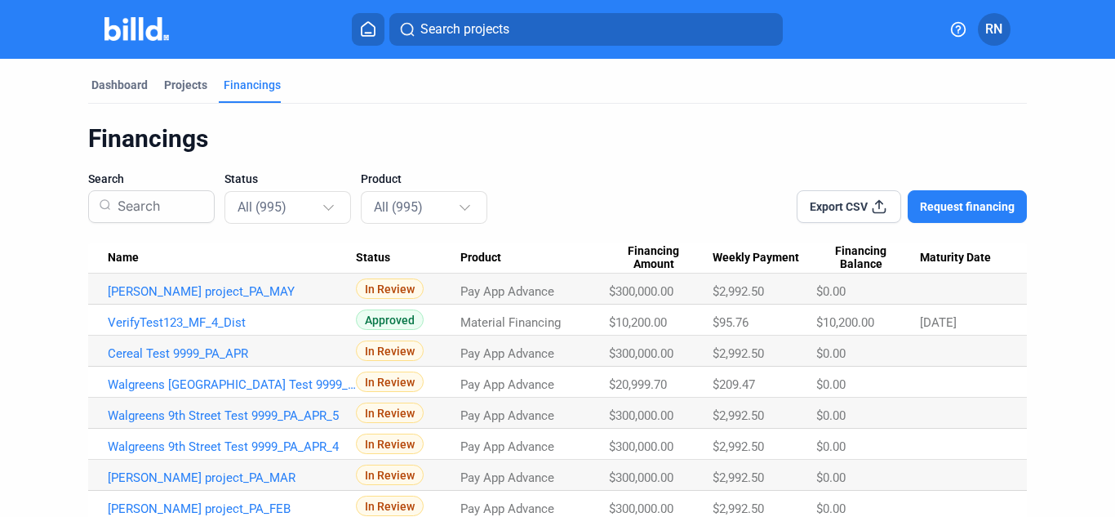
click at [1001, 202] on span "Request financing" at bounding box center [967, 206] width 95 height 16
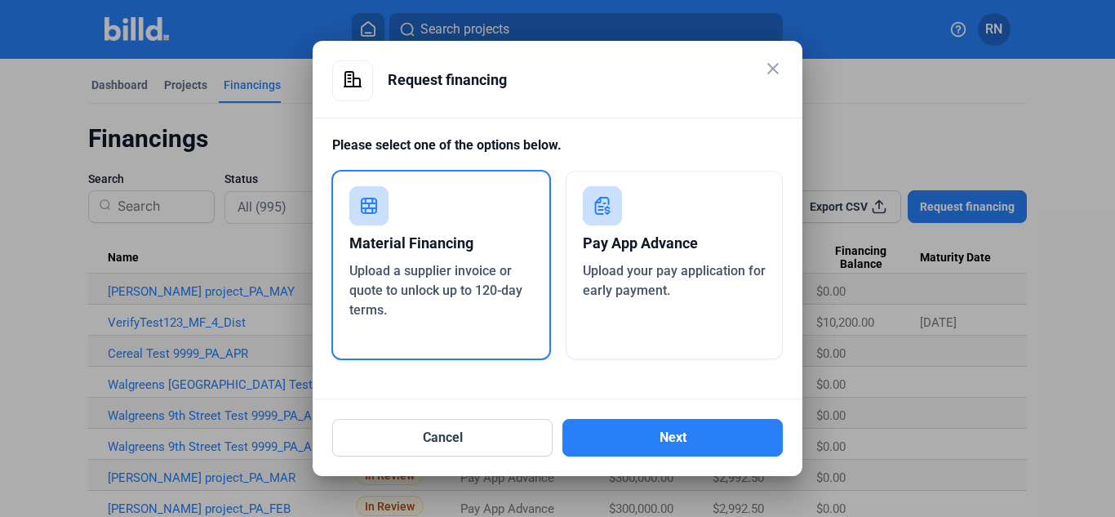
click at [679, 251] on div "Pay App Advance" at bounding box center [675, 243] width 184 height 36
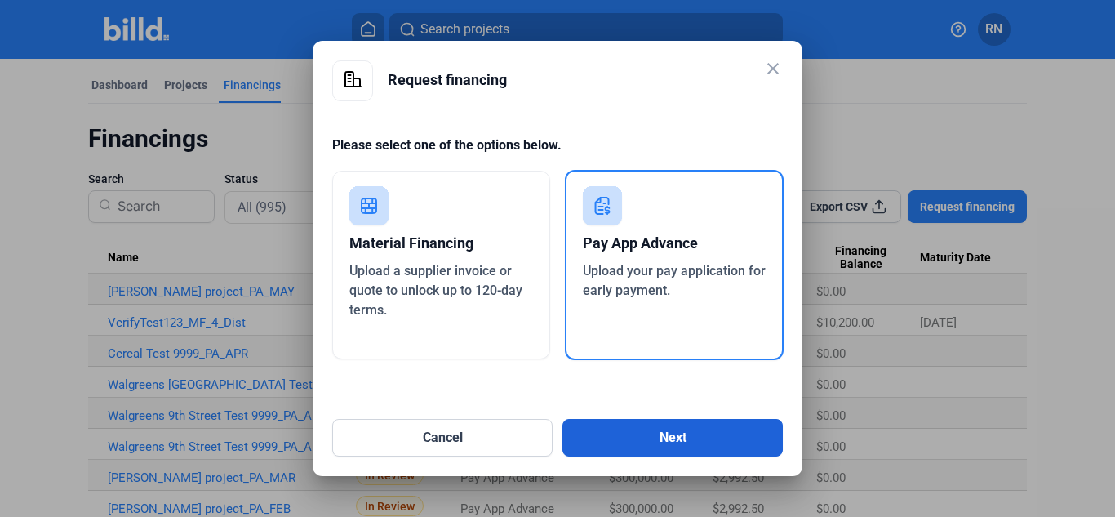
click at [697, 436] on button "Next" at bounding box center [672, 438] width 220 height 38
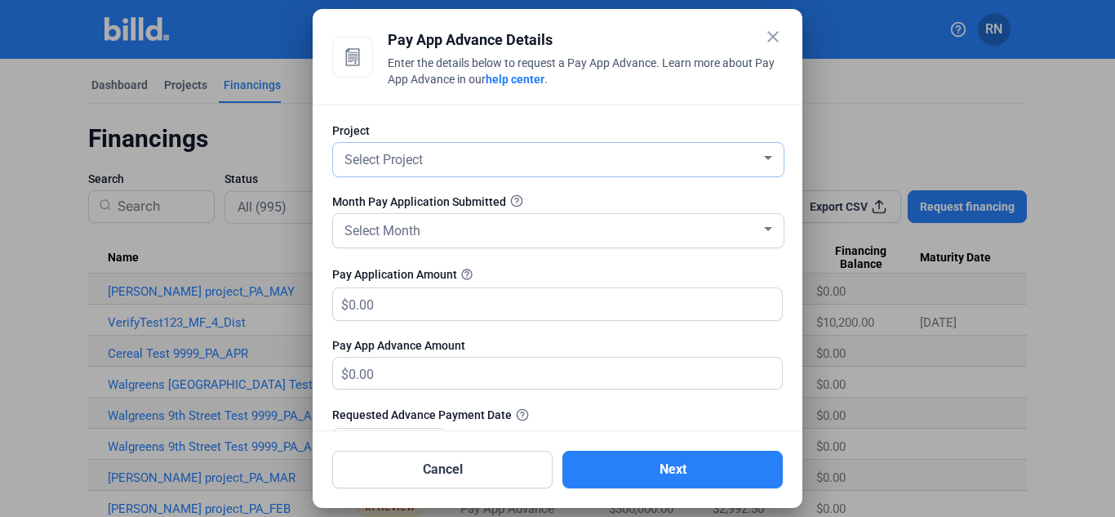
click at [615, 159] on div "Select Project" at bounding box center [551, 158] width 420 height 23
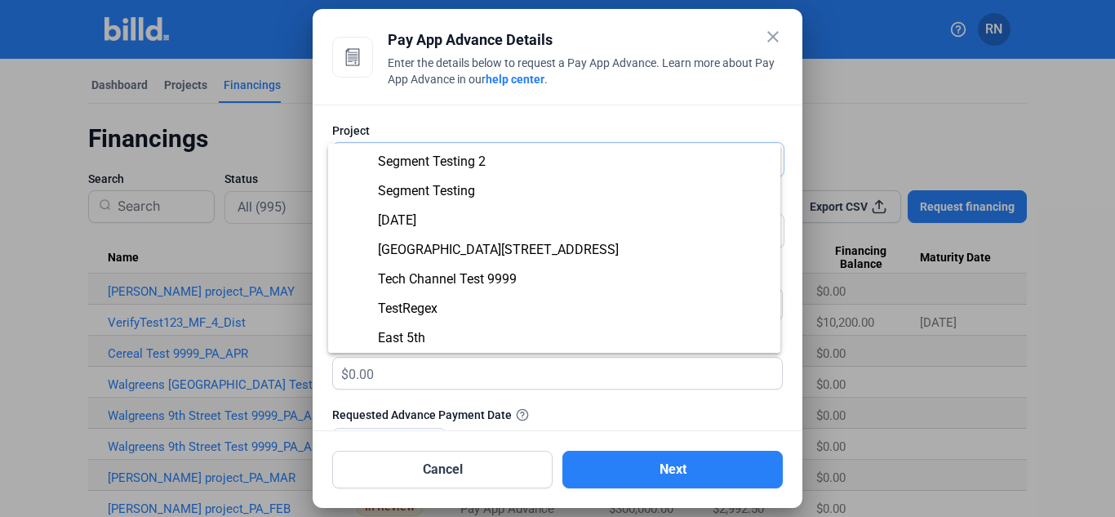
scroll to position [305, 0]
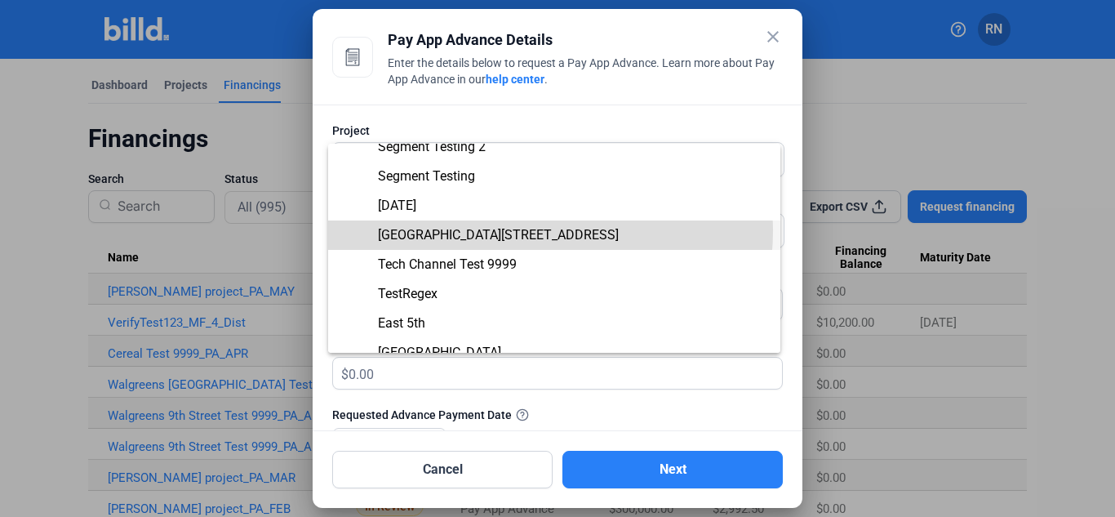
click at [505, 230] on span "[GEOGRAPHIC_DATA][STREET_ADDRESS]" at bounding box center [498, 235] width 241 height 16
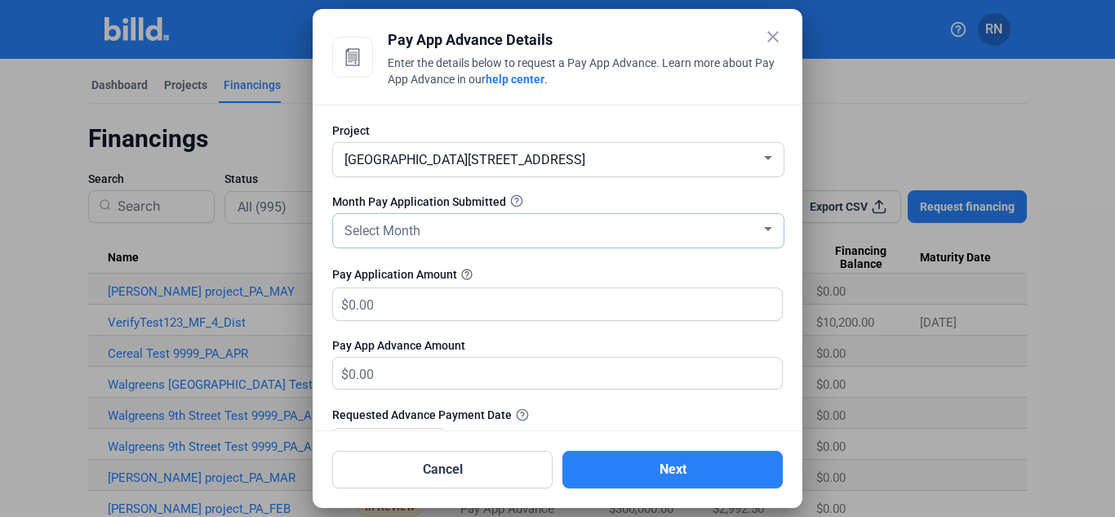
click at [457, 229] on div "Select Month" at bounding box center [551, 229] width 420 height 23
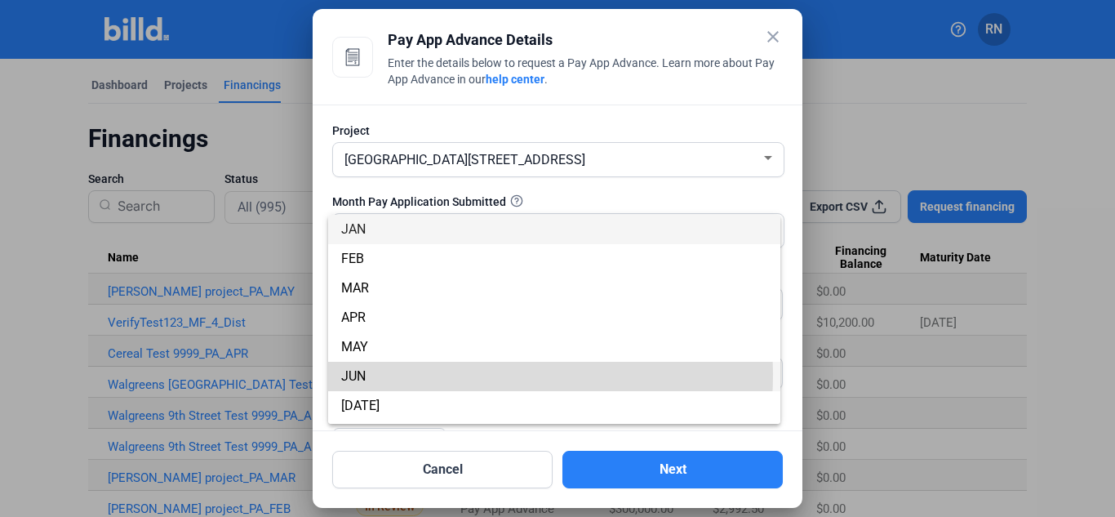
click at [380, 373] on span "JUN" at bounding box center [554, 376] width 426 height 29
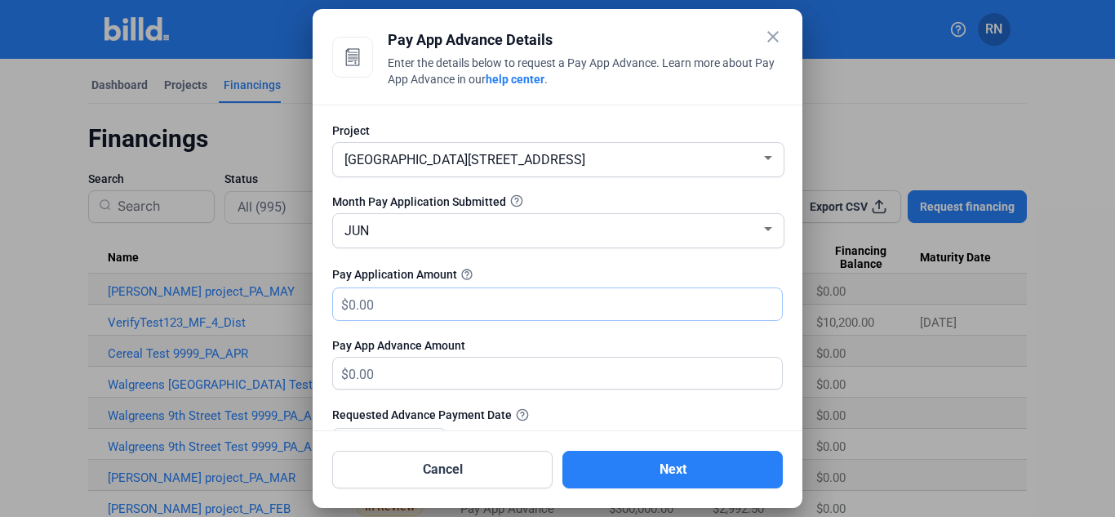
click at [425, 316] on input "text" at bounding box center [565, 304] width 433 height 32
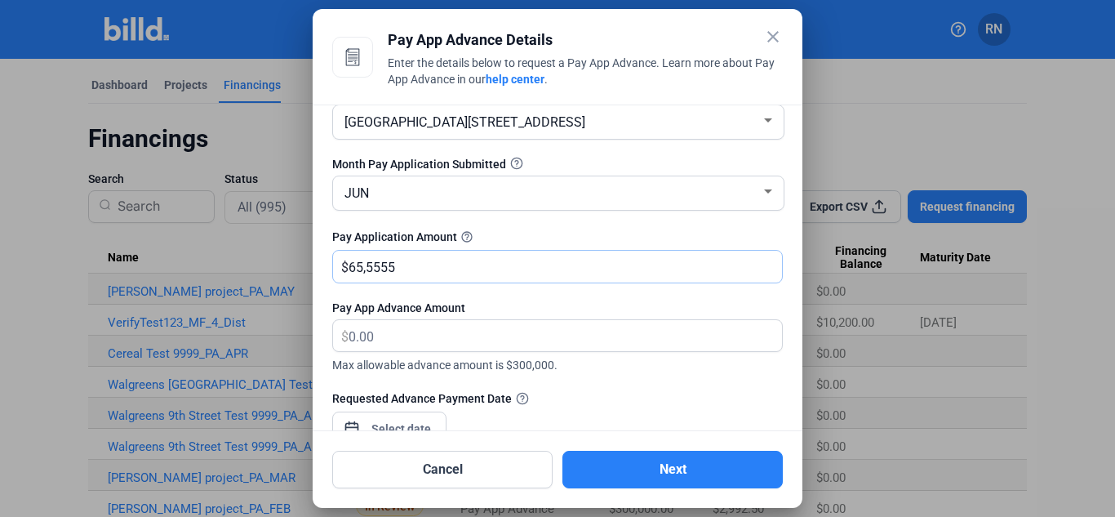
scroll to position [38, 0]
type input "655,555"
click at [771, 38] on mat-icon "close" at bounding box center [773, 37] width 20 height 20
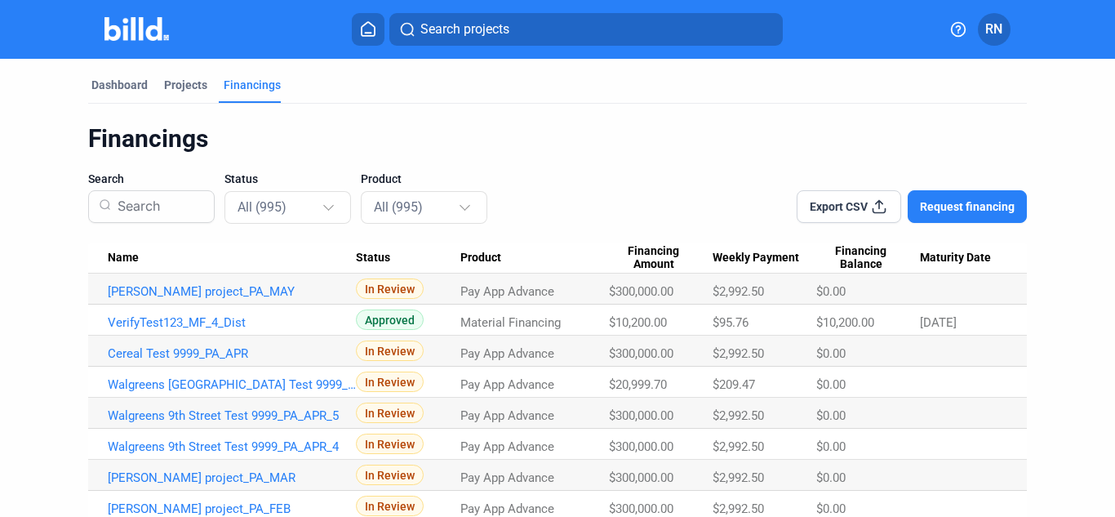
click at [149, 28] on img at bounding box center [136, 29] width 64 height 24
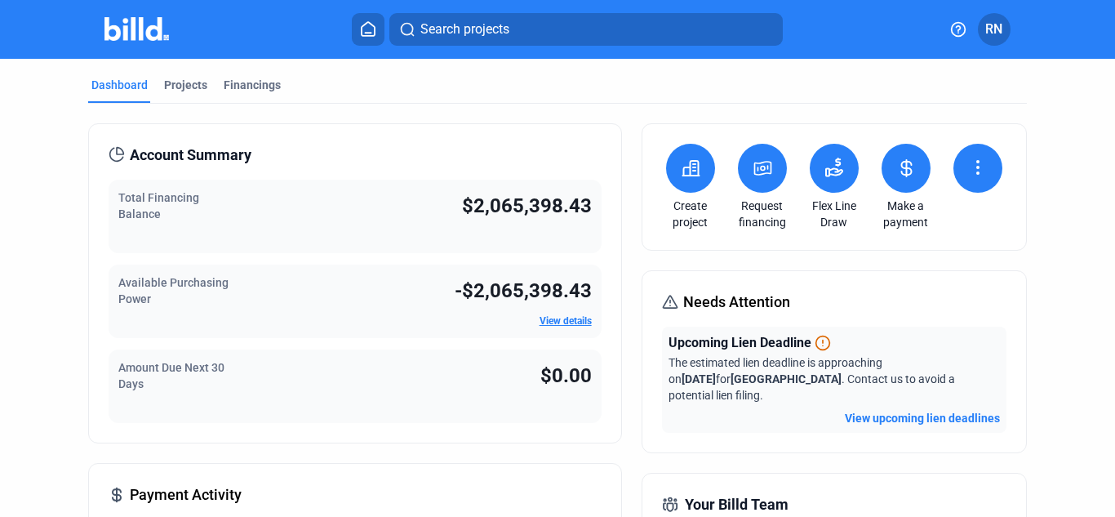
click at [818, 187] on button at bounding box center [834, 168] width 49 height 49
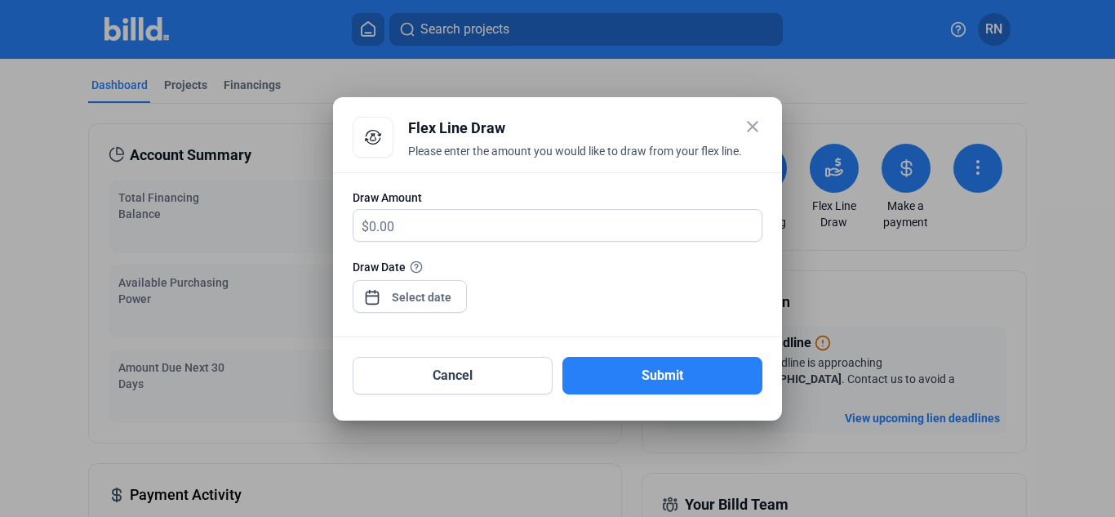
click at [757, 129] on mat-icon "close" at bounding box center [753, 127] width 20 height 20
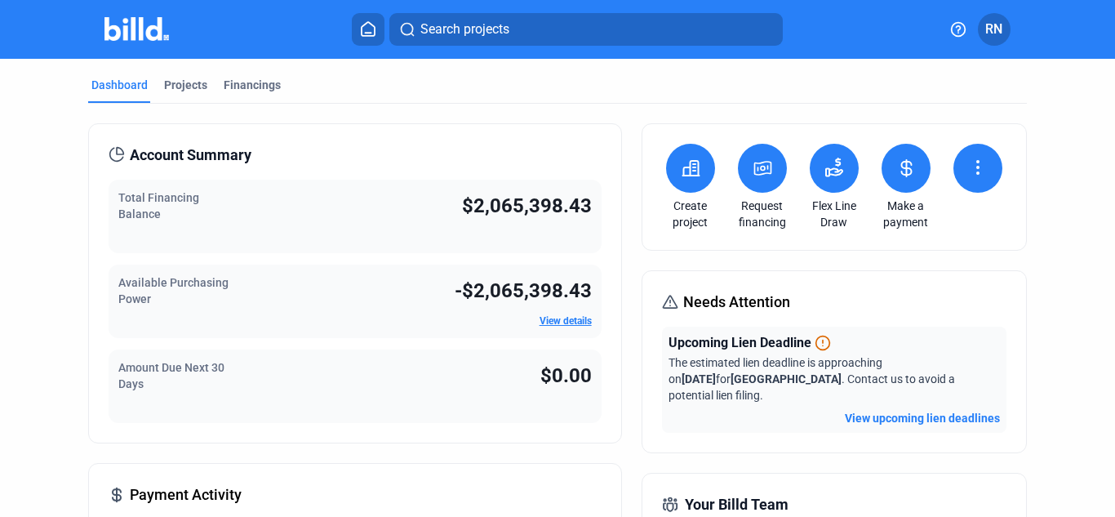
click at [1001, 38] on span "RN" at bounding box center [993, 30] width 17 height 20
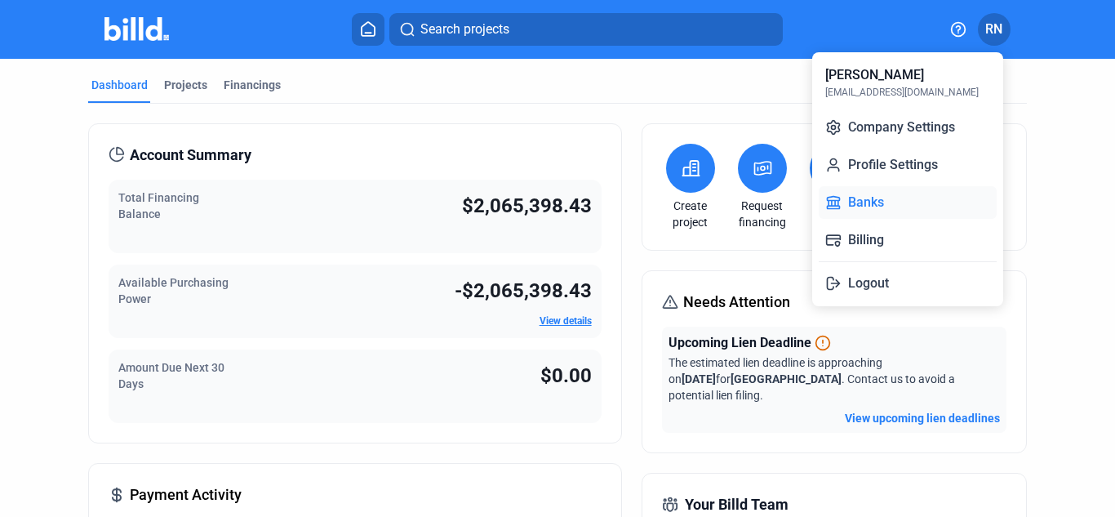
click at [872, 198] on button "Banks" at bounding box center [908, 202] width 178 height 33
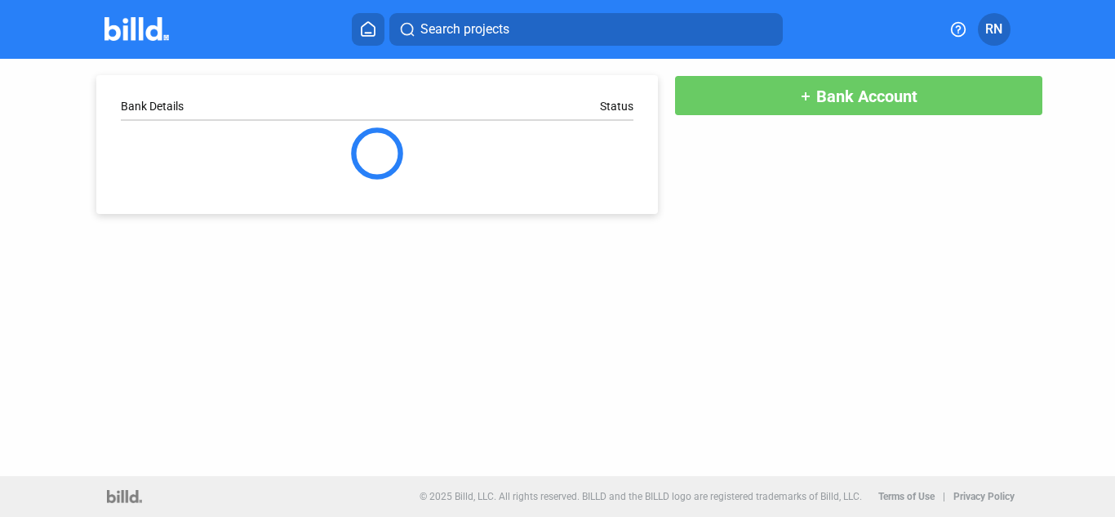
click at [804, 90] on mat-icon "add" at bounding box center [805, 96] width 13 height 13
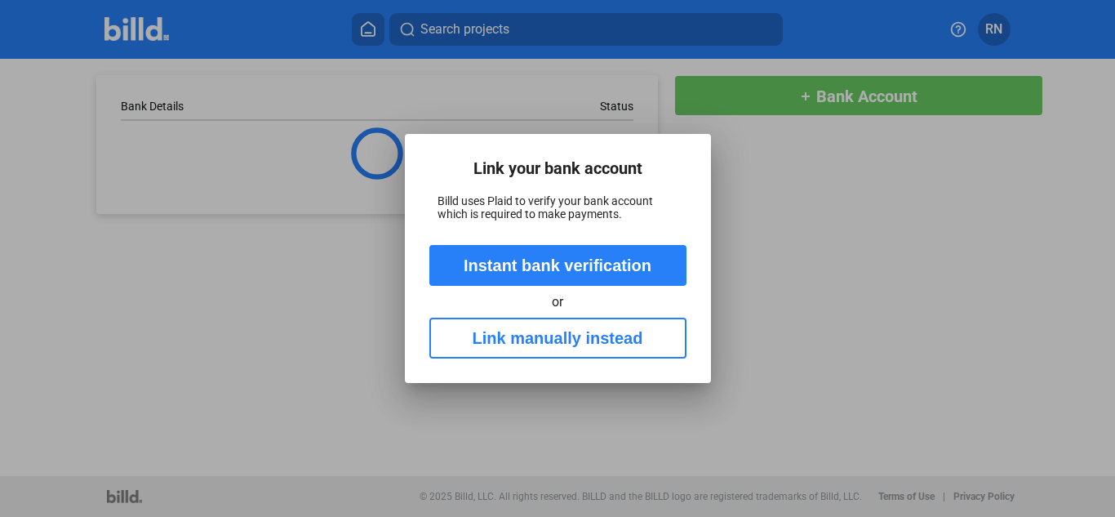
click at [636, 335] on button "Link manually instead" at bounding box center [557, 338] width 257 height 41
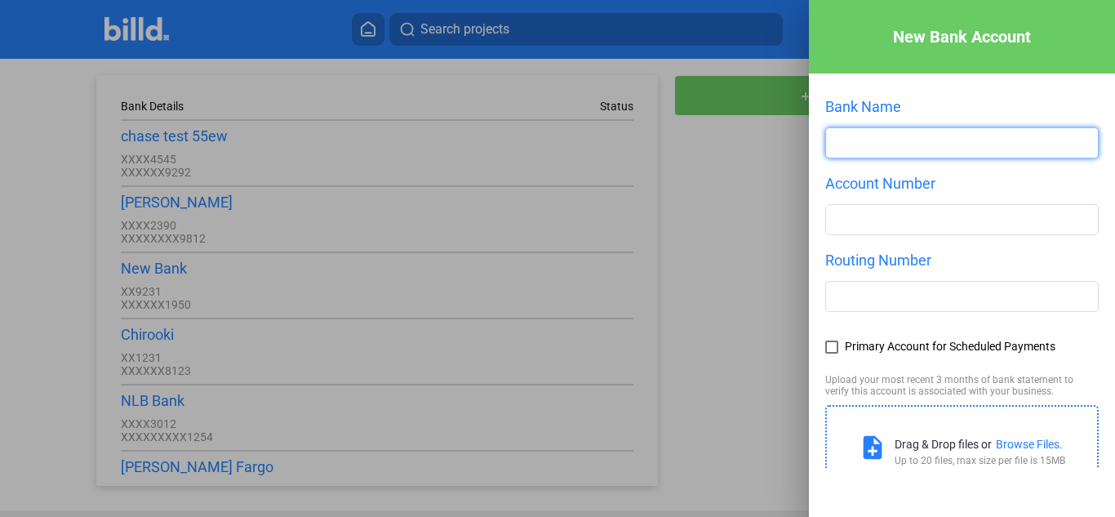
click at [877, 149] on input "text" at bounding box center [962, 142] width 272 height 29
type input "Indian Bank"
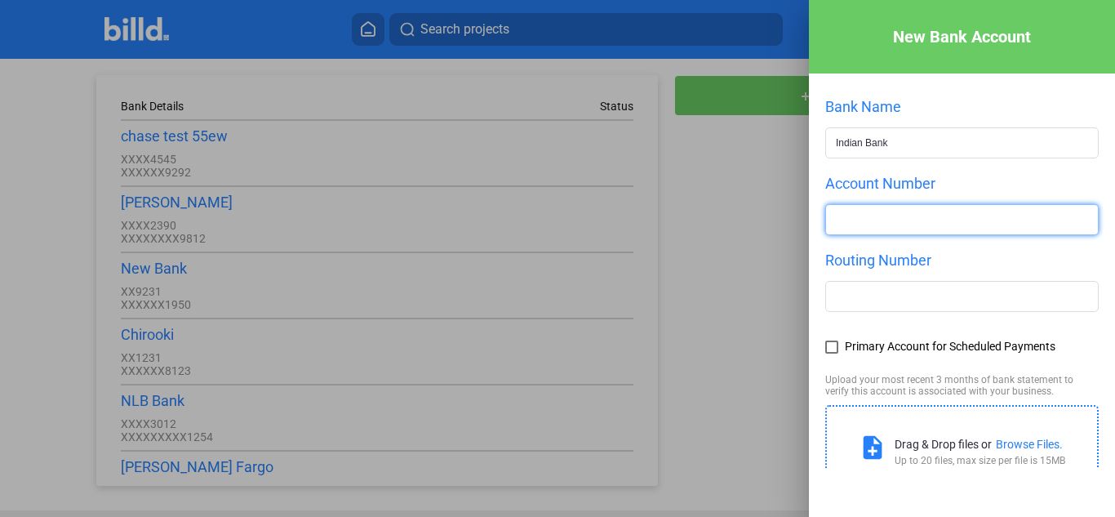
click at [915, 218] on input "number" at bounding box center [962, 219] width 272 height 29
type input "222333444"
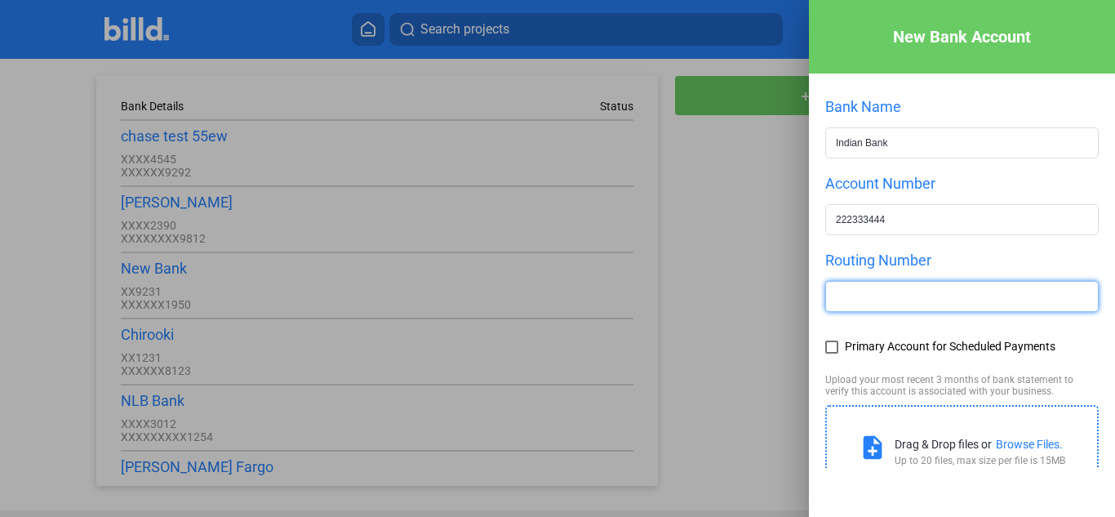
click at [894, 305] on input "text" at bounding box center [962, 296] width 272 height 29
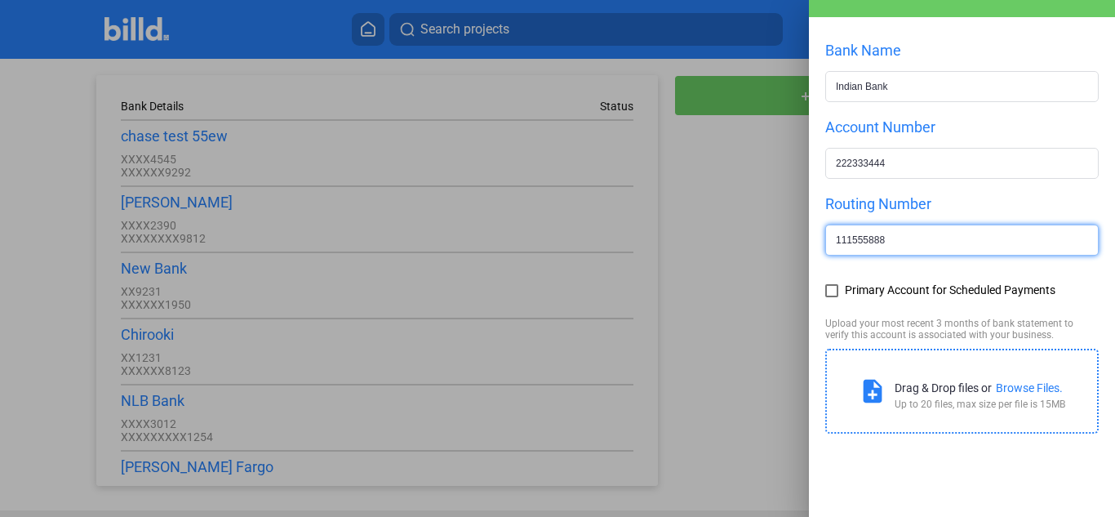
scroll to position [83, 0]
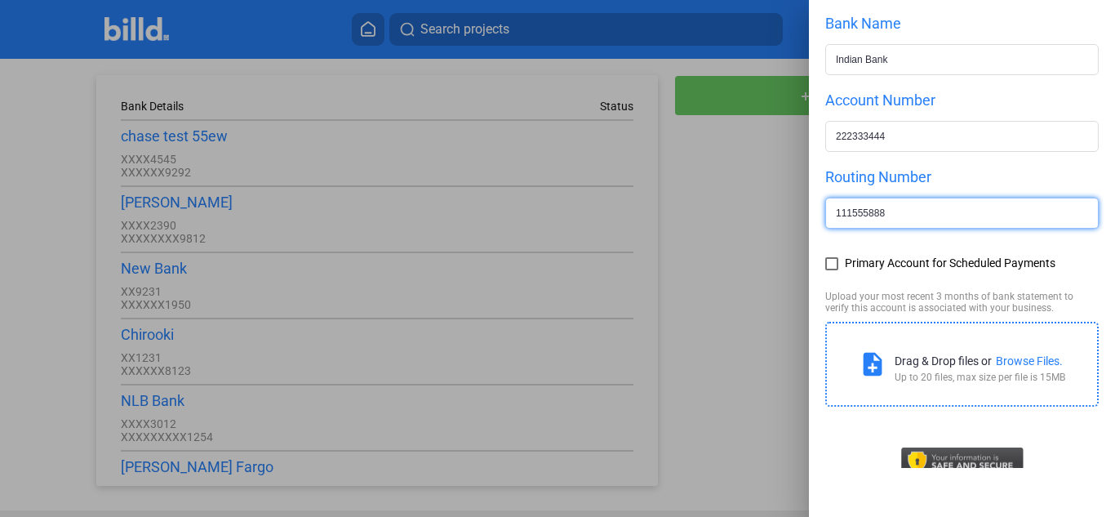
type input "111555888"
click at [834, 269] on span at bounding box center [831, 263] width 13 height 13
click at [0, 0] on input "Primary Account for Scheduled Payments" at bounding box center [0, 0] width 0 height 0
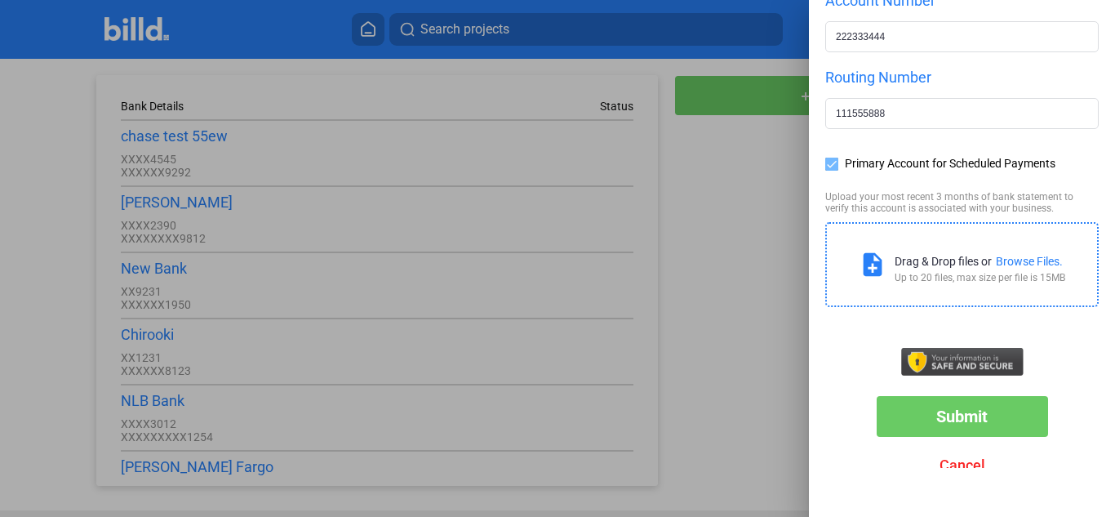
scroll to position [204, 0]
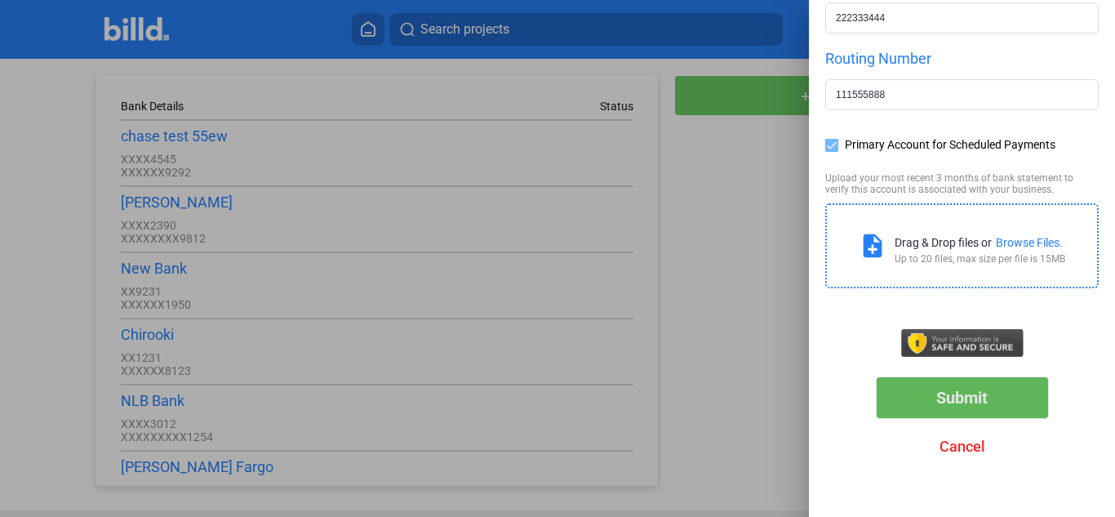
click at [984, 392] on button "Submit" at bounding box center [962, 397] width 171 height 41
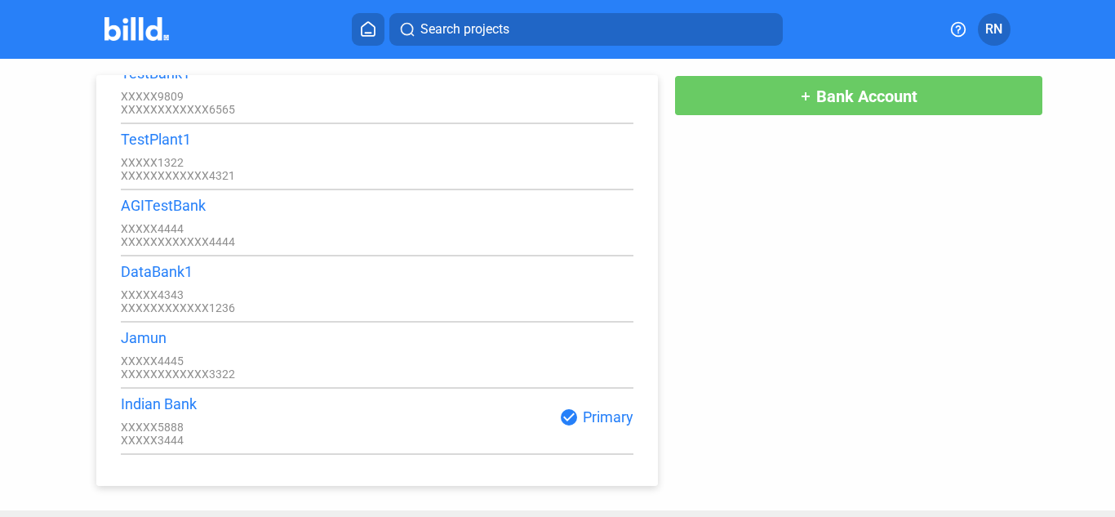
scroll to position [7354, 0]
